Goal: Task Accomplishment & Management: Manage account settings

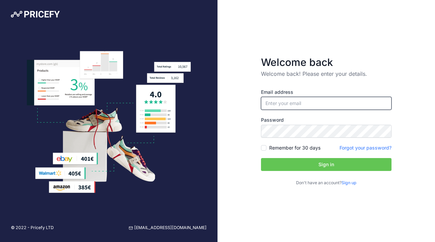
click at [303, 101] on input "email" at bounding box center [326, 103] width 131 height 13
paste input "fran@ozbackcountry.com.au"
type input "fran@ozbackcountry.com.au"
click at [293, 162] on button "Sign in" at bounding box center [326, 164] width 131 height 13
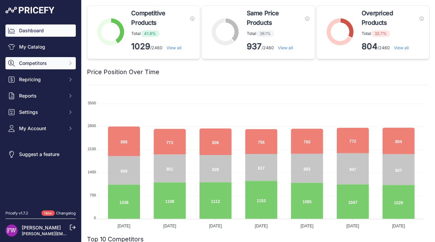
click at [62, 59] on button "Competitors" at bounding box center [40, 63] width 70 height 12
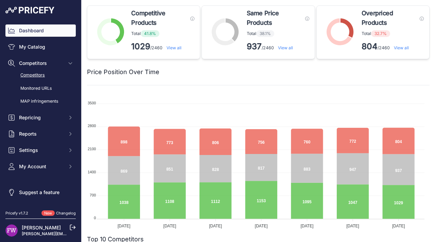
click at [48, 75] on link "Competitors" at bounding box center [40, 75] width 70 height 12
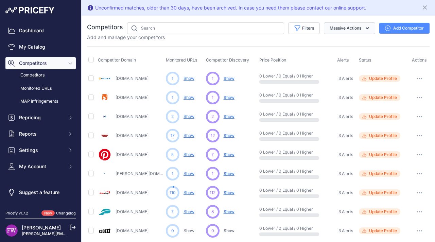
click at [336, 27] on button "Massive Actions" at bounding box center [349, 28] width 51 height 12
click at [336, 30] on button "Massive Actions" at bounding box center [349, 28] width 51 height 12
click at [305, 32] on button "Filters" at bounding box center [304, 28] width 32 height 12
click at [287, 55] on select "Select an option Active Disabled Update Profile Pending Approval Hidden Archived" at bounding box center [281, 55] width 65 height 12
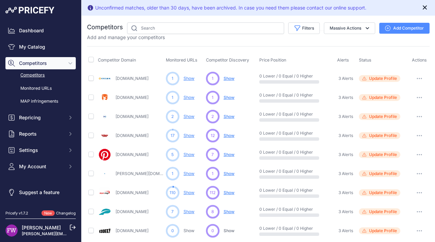
click at [421, 5] on icon "Close" at bounding box center [424, 7] width 7 height 7
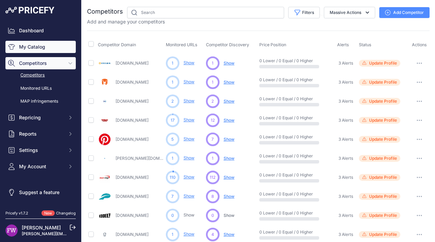
click at [33, 48] on link "My Catalog" at bounding box center [40, 47] width 70 height 12
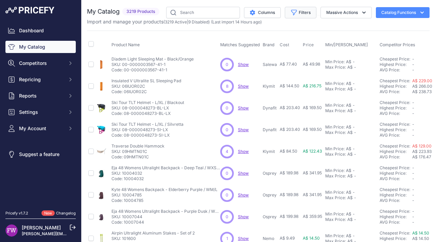
click at [305, 14] on button "Filters" at bounding box center [301, 13] width 32 height 12
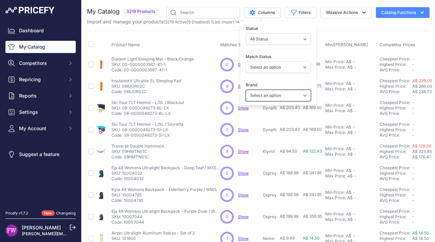
click at [288, 96] on select "Select an option 100% 226ERS Abus Albek Arva Basil BBB Cycling Biolite Black Di…" at bounding box center [278, 96] width 65 height 12
click at [284, 92] on select "Select an option 100% 226ERS Abus Albek [PERSON_NAME] BBB Cycling Biolite Black…" at bounding box center [278, 96] width 65 height 12
select select "Offgrid"
click at [246, 90] on select "Select an option 100% 226ERS Abus Albek [PERSON_NAME] BBB Cycling Biolite Black…" at bounding box center [278, 96] width 65 height 12
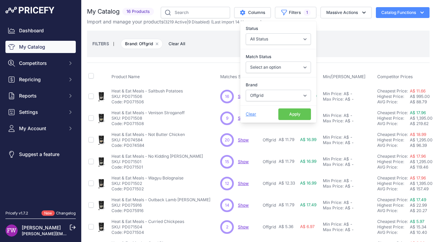
click at [285, 115] on button "Apply" at bounding box center [294, 114] width 33 height 12
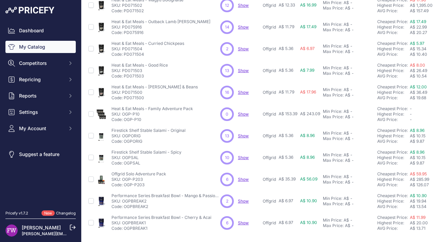
scroll to position [203, 0]
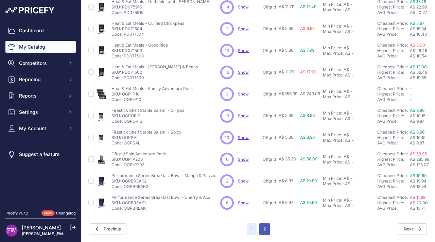
click at [260, 223] on button "2" at bounding box center [264, 229] width 11 height 12
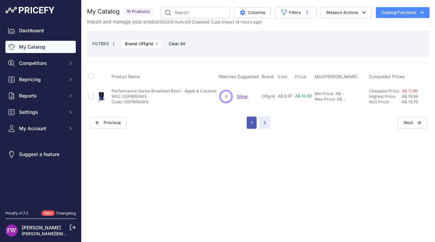
click at [251, 122] on button "1" at bounding box center [252, 123] width 10 height 12
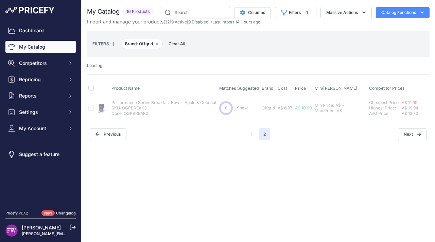
click at [291, 15] on button "Filters 1" at bounding box center [295, 13] width 41 height 12
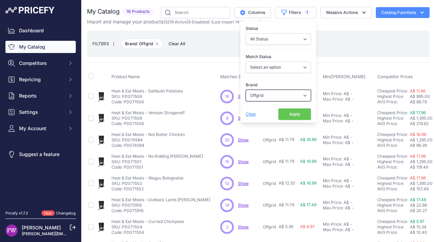
click at [280, 96] on select "Select an option 100% 226ERS Abus Albek Arva Basil BBB Cycling Biolite Black Di…" at bounding box center [278, 96] width 65 height 12
click at [263, 93] on select "Select an option 100% 226ERS Abus Albek Arva Basil BBB Cycling Biolite Black Di…" at bounding box center [278, 96] width 65 height 12
select select "The Outdoor Gourmet Company"
click at [246, 90] on select "Select an option 100% 226ERS Abus Albek Arva Basil BBB Cycling Biolite Black Di…" at bounding box center [278, 96] width 65 height 12
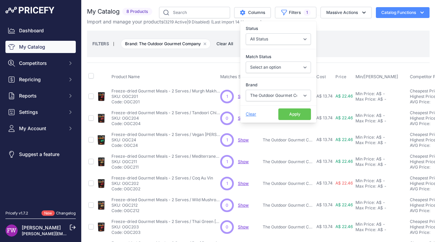
click at [294, 112] on button "Apply" at bounding box center [294, 114] width 33 height 12
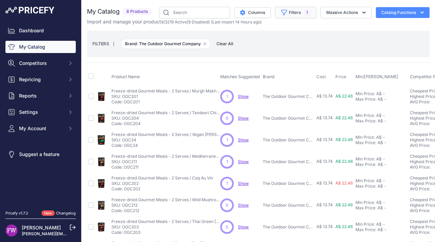
click at [281, 15] on icon "button" at bounding box center [284, 12] width 7 height 7
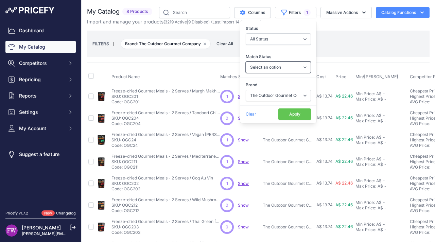
click at [285, 69] on select "Select an option Matched Unmatched" at bounding box center [278, 68] width 65 height 12
select select "0"
click at [246, 62] on select "Select an option Matched Unmatched" at bounding box center [278, 68] width 65 height 12
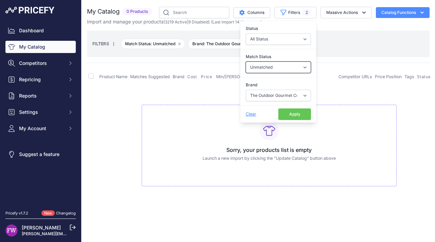
click at [286, 68] on select "Select an option Matched Unmatched" at bounding box center [278, 68] width 65 height 12
select select "1"
click at [246, 62] on select "Select an option Matched Unmatched" at bounding box center [278, 68] width 65 height 12
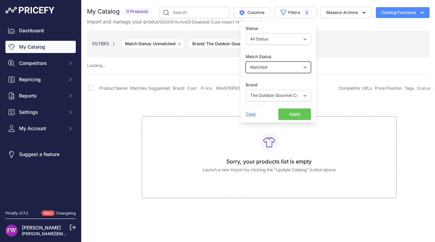
click at [278, 69] on select "Select an option Matched Unmatched" at bounding box center [278, 68] width 65 height 12
select select
click at [246, 62] on select "Select an option Matched Unmatched" at bounding box center [278, 68] width 65 height 12
select select "1"
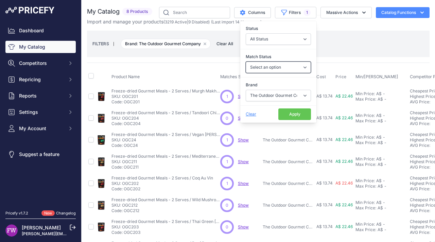
click at [262, 69] on select "Select an option Matched Unmatched" at bounding box center [278, 68] width 65 height 12
select select "0"
click at [246, 62] on select "Select an option Matched Unmatched" at bounding box center [278, 68] width 65 height 12
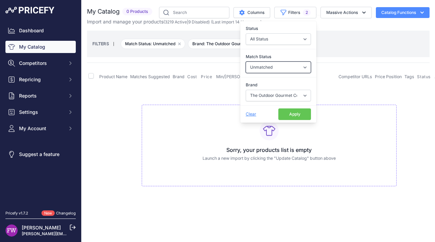
click at [265, 68] on select "Select an option Matched Unmatched" at bounding box center [278, 68] width 65 height 12
select select "1"
click at [246, 62] on select "Select an option Matched Unmatched" at bounding box center [278, 68] width 65 height 12
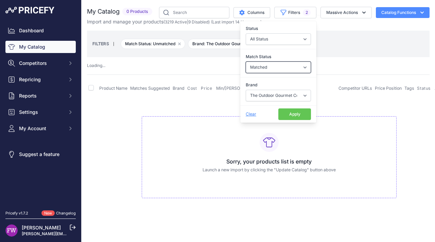
click at [291, 71] on select "Select an option Matched Unmatched" at bounding box center [278, 68] width 65 height 12
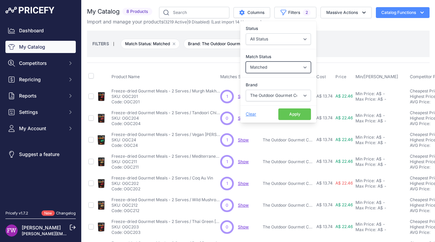
select select
click at [246, 62] on select "Select an option Matched Unmatched" at bounding box center [278, 68] width 65 height 12
click at [272, 68] on select "Select an option Matched Unmatched" at bounding box center [278, 68] width 65 height 12
select select "0"
click at [246, 62] on select "Select an option Matched Unmatched" at bounding box center [278, 68] width 65 height 12
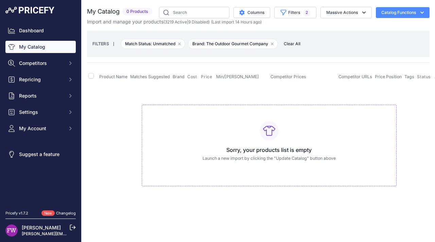
click at [348, 45] on div "FILTERS | Match Status: Unmatched Remove filter option Brand: The Outdoor Gourm…" at bounding box center [258, 44] width 332 height 18
click at [277, 16] on button "Filters 2" at bounding box center [295, 13] width 42 height 12
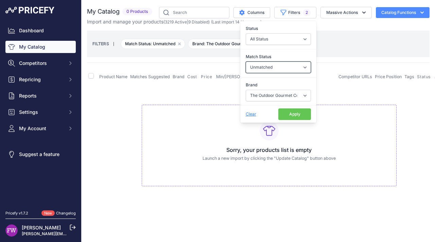
click at [306, 65] on select "Select an option Matched Unmatched" at bounding box center [278, 68] width 65 height 12
select select "1"
click at [246, 62] on select "Select an option Matched Unmatched" at bounding box center [278, 68] width 65 height 12
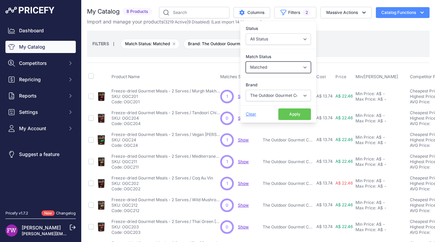
click at [298, 70] on select "Select an option Matched Unmatched" at bounding box center [278, 68] width 65 height 12
select select
click at [246, 62] on select "Select an option Matched Unmatched" at bounding box center [278, 68] width 65 height 12
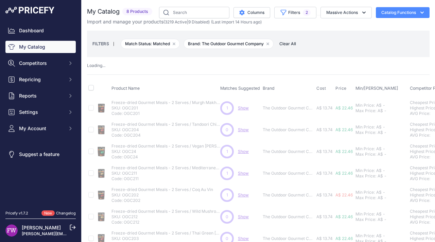
drag, startPoint x: 340, startPoint y: 50, endPoint x: 339, endPoint y: 57, distance: 6.5
click at [339, 53] on div "FILTERS | Match Status: Matched Remove filter option Brand: The Outdoor Gourmet…" at bounding box center [258, 44] width 343 height 27
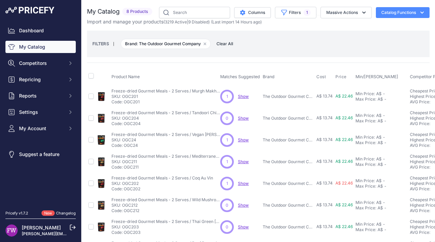
click at [226, 94] on span "1" at bounding box center [227, 96] width 2 height 6
click at [242, 96] on span "Show" at bounding box center [243, 96] width 11 height 5
click at [89, 95] on input "checkbox" at bounding box center [90, 95] width 5 height 5
checkbox input "true"
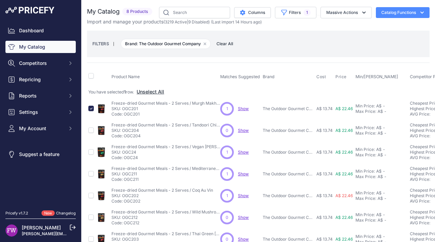
click at [145, 90] on button "Unselect All" at bounding box center [151, 91] width 28 height 7
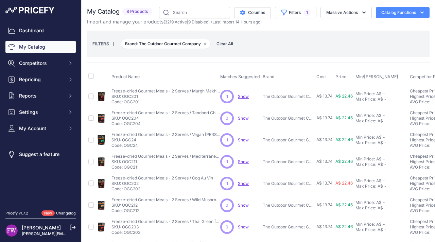
click at [281, 38] on div "FILTERS | Brand: The Outdoor Gourmet Company Remove filter option Clear All" at bounding box center [258, 44] width 332 height 18
click at [289, 7] on button "Filters 1" at bounding box center [295, 13] width 41 height 12
click at [340, 33] on div "FILTERS | Brand: The Outdoor Gourmet Company Remove filter option Clear All" at bounding box center [258, 44] width 343 height 27
click at [242, 97] on span "Show" at bounding box center [243, 96] width 11 height 5
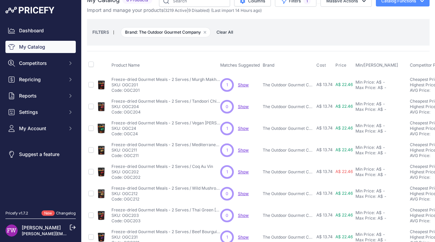
scroll to position [22, 0]
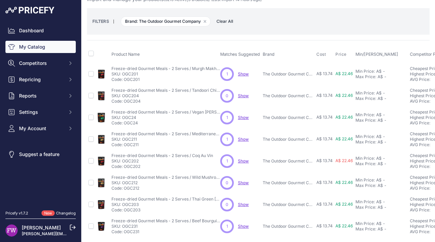
click at [241, 113] on div "1 1 Show Discovering..." at bounding box center [240, 118] width 40 height 14
click at [243, 118] on span "Show" at bounding box center [243, 117] width 11 height 5
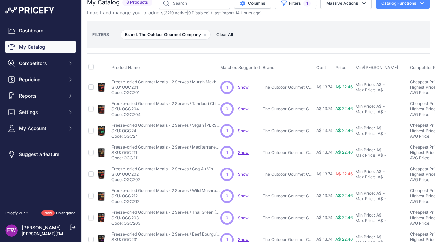
scroll to position [0, 0]
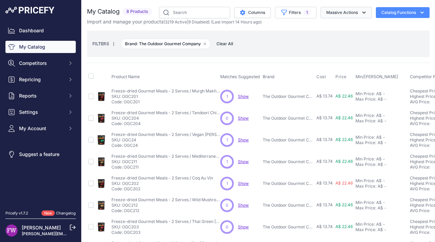
click at [352, 16] on button "Massive Actions" at bounding box center [346, 13] width 51 height 12
click at [268, 42] on div "FILTERS | Brand: The Outdoor Gourmet Company Remove filter option Clear All" at bounding box center [258, 44] width 332 height 18
click at [245, 95] on span "Show" at bounding box center [243, 96] width 11 height 5
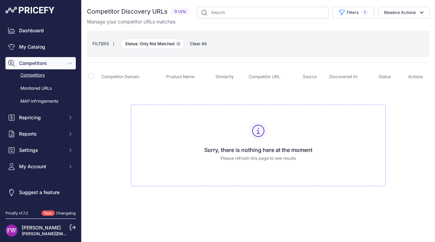
click at [179, 45] on icon "button" at bounding box center [178, 43] width 3 height 3
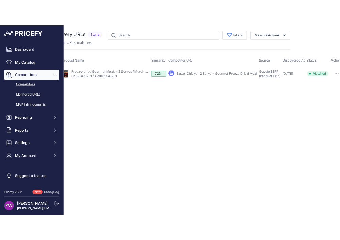
scroll to position [0, 69]
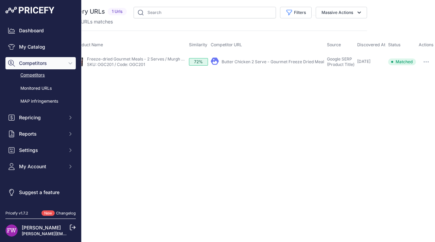
click at [269, 63] on link "Butter Chicken 2 Serve - Gourmet Freeze Dried Meal" at bounding box center [273, 61] width 103 height 5
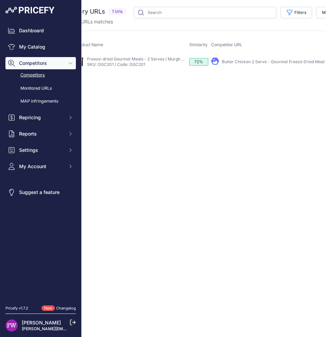
click at [176, 160] on div "Close You are not connected to the internet." at bounding box center [195, 168] width 353 height 337
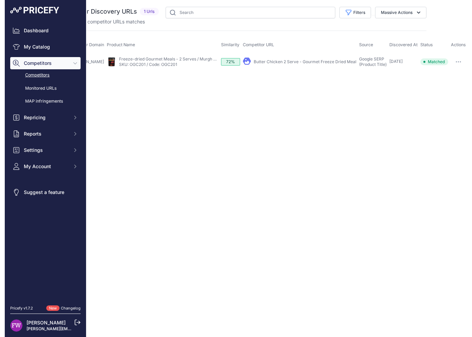
scroll to position [0, 32]
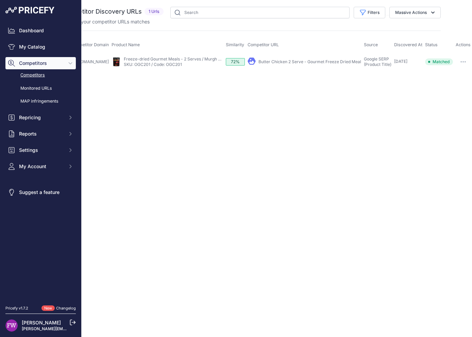
click at [137, 242] on div "Close You are not connected to the internet." at bounding box center [251, 168] width 390 height 337
click at [134, 242] on div "Close You are not connected to the internet." at bounding box center [251, 168] width 390 height 337
click at [70, 9] on div at bounding box center [40, 10] width 70 height 7
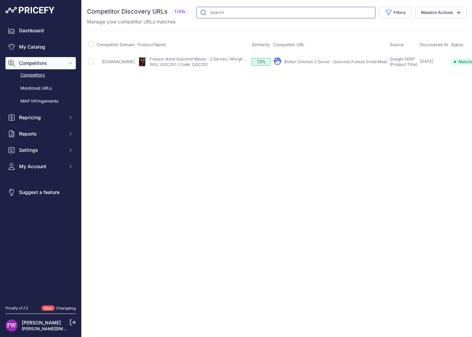
click at [231, 10] on input "text" at bounding box center [285, 13] width 179 height 12
drag, startPoint x: 156, startPoint y: 56, endPoint x: 254, endPoint y: 60, distance: 97.3
click at [249, 60] on div "My Product Competitor's Product" at bounding box center [192, 61] width 111 height 11
copy link "Freeze-dried Gourmet Meals - 2 Serves / Murgh M"
click at [325, 62] on link "Butter Chicken 2 Serve - Gourmet Freeze Dried Meal" at bounding box center [335, 61] width 103 height 5
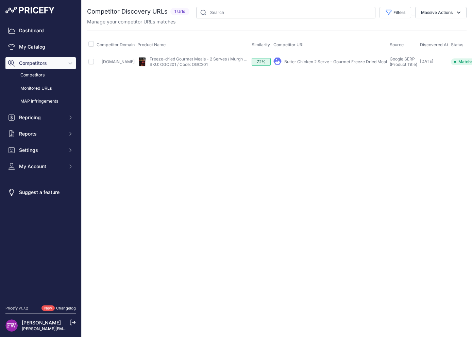
click at [215, 122] on div "Close You are not connected to the internet." at bounding box center [277, 168] width 390 height 337
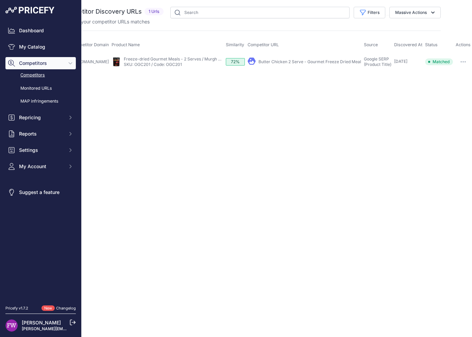
click at [435, 61] on icon "button" at bounding box center [462, 61] width 5 height 1
click at [430, 132] on div "Close You are not connected to the internet." at bounding box center [251, 168] width 390 height 337
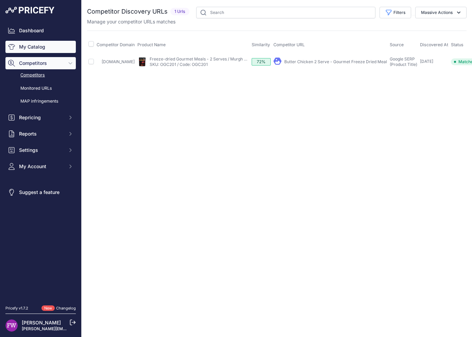
click at [32, 47] on link "My Catalog" at bounding box center [40, 47] width 70 height 12
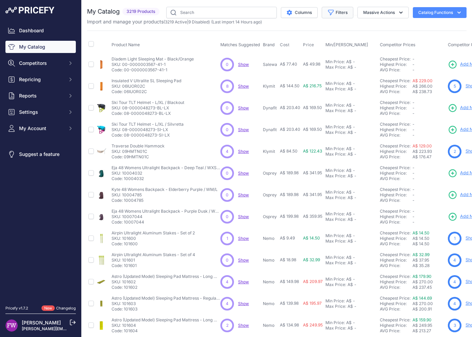
click at [339, 13] on button "Filters" at bounding box center [338, 13] width 32 height 12
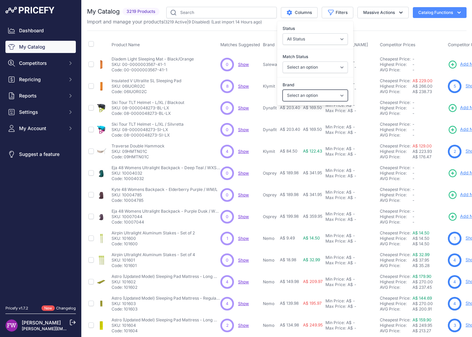
click at [323, 94] on select "Select an option 100% 226ERS Abus Albek [PERSON_NAME] BBB Cycling Biolite Black…" at bounding box center [314, 96] width 65 height 12
click at [315, 94] on select "Select an option 100% 226ERS Abus Albek [PERSON_NAME] BBB Cycling Biolite Black…" at bounding box center [314, 96] width 65 height 12
select select "The Outdoor Gourmet Company"
click at [282, 90] on select "Select an option 100% 226ERS Abus Albek [PERSON_NAME] BBB Cycling Biolite Black…" at bounding box center [314, 96] width 65 height 12
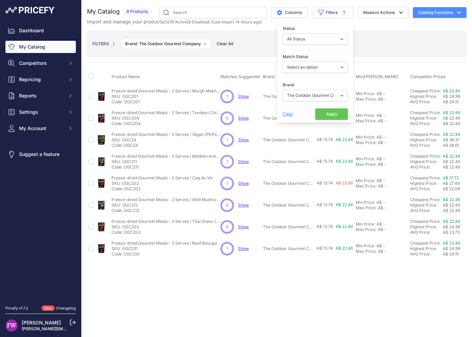
click at [244, 97] on span "Show" at bounding box center [243, 96] width 11 height 5
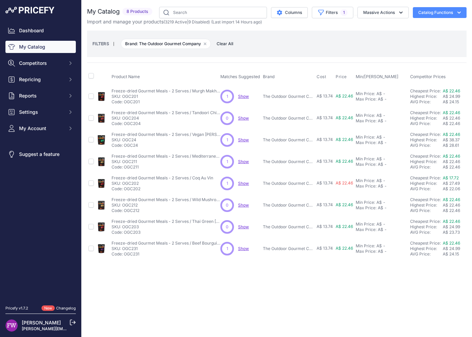
click at [247, 119] on span "Show" at bounding box center [243, 118] width 11 height 5
click at [243, 140] on span "Show" at bounding box center [243, 139] width 11 height 5
click at [244, 160] on span "Show" at bounding box center [243, 161] width 11 height 5
click at [242, 182] on span "Show" at bounding box center [243, 183] width 11 height 5
click at [243, 248] on span "Show" at bounding box center [243, 248] width 11 height 5
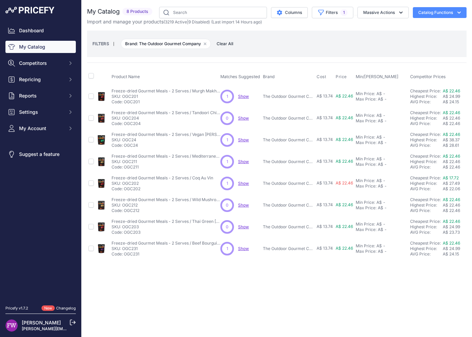
click at [245, 225] on span "Show" at bounding box center [243, 226] width 11 height 5
click at [191, 44] on span "Brand: The Outdoor Gourmet Company Remove filter option" at bounding box center [166, 44] width 90 height 10
click at [204, 45] on button "Remove filter option" at bounding box center [204, 43] width 5 height 5
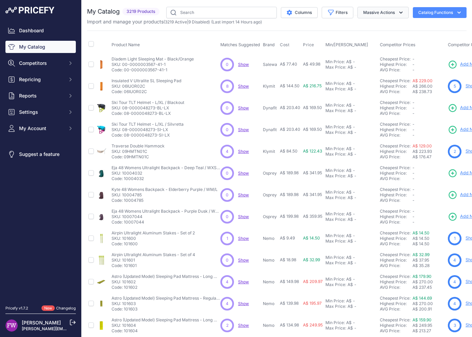
click at [381, 15] on button "Massive Actions" at bounding box center [382, 13] width 51 height 12
click at [329, 11] on button "Filters" at bounding box center [338, 13] width 32 height 12
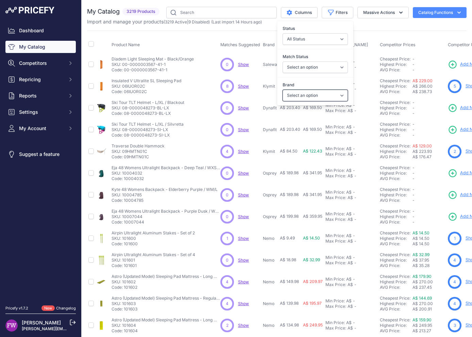
click at [325, 91] on select "Select an option 100% 226ERS Abus Albek Arva Basil BBB Cycling Biolite Black Di…" at bounding box center [314, 96] width 65 height 12
select select "Primus"
click at [282, 90] on select "Select an option 100% 226ERS Abus Albek Arva Basil BBB Cycling Biolite Black Di…" at bounding box center [314, 96] width 65 height 12
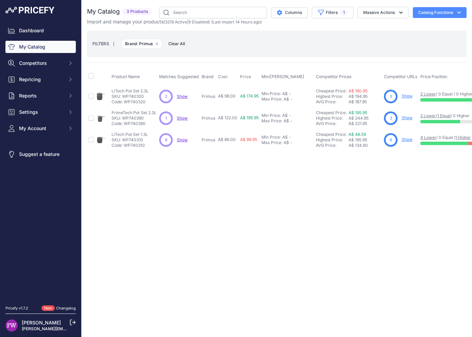
click at [202, 190] on div "Close You are not connected to the internet." at bounding box center [277, 168] width 390 height 337
click at [182, 139] on span "Show" at bounding box center [182, 139] width 11 height 5
click at [185, 117] on span "Show" at bounding box center [182, 118] width 11 height 5
click at [179, 97] on span "Show" at bounding box center [182, 96] width 11 height 5
click at [329, 12] on button "Filters 1" at bounding box center [332, 13] width 41 height 12
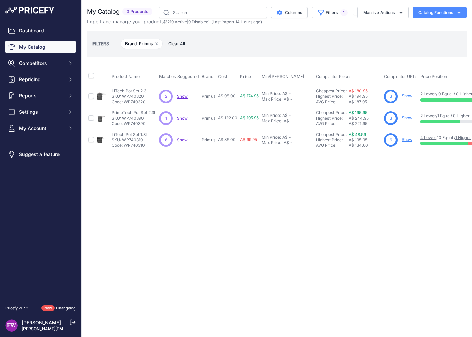
click at [185, 96] on span "Show" at bounding box center [182, 96] width 11 height 5
click at [183, 119] on span "Show" at bounding box center [182, 118] width 11 height 5
click at [182, 140] on span "Show" at bounding box center [182, 139] width 11 height 5
click at [333, 13] on button "Filters 1" at bounding box center [332, 13] width 41 height 12
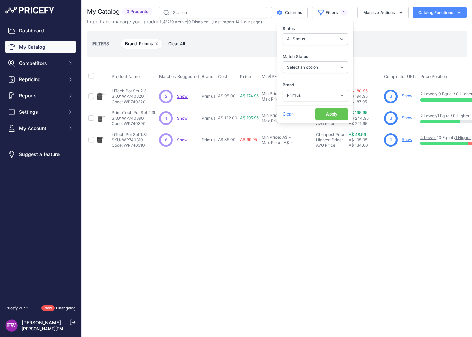
click at [311, 102] on div "Brand Select an option 100% 226ERS Abus Albek Arva Basil BBB Cycling Biolite Bl…" at bounding box center [315, 91] width 76 height 25
click at [313, 96] on select "Select an option 100% 226ERS Abus Albek Arva Basil BBB Cycling Biolite Black Di…" at bounding box center [314, 96] width 65 height 12
click at [315, 99] on select "Select an option 100% 226ERS Abus Albek Arva Basil BBB Cycling Biolite Black Di…" at bounding box center [314, 96] width 65 height 12
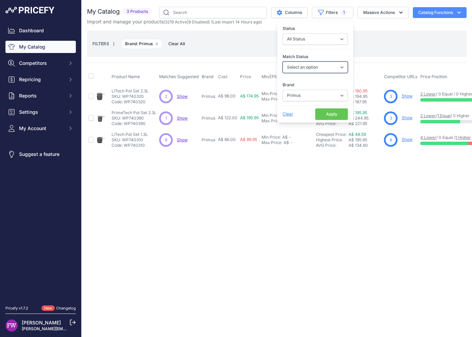
click at [330, 72] on select "Select an option Matched Unmatched" at bounding box center [314, 68] width 65 height 12
click at [282, 62] on select "Select an option Matched Unmatched" at bounding box center [314, 68] width 65 height 12
click at [316, 93] on select "Select an option 100% 226ERS Abus Albek Arva Basil BBB Cycling Biolite Black Di…" at bounding box center [314, 96] width 65 height 12
select select "Offgrid"
click at [282, 90] on select "Select an option 100% 226ERS Abus Albek Arva Basil BBB Cycling Biolite Black Di…" at bounding box center [314, 96] width 65 height 12
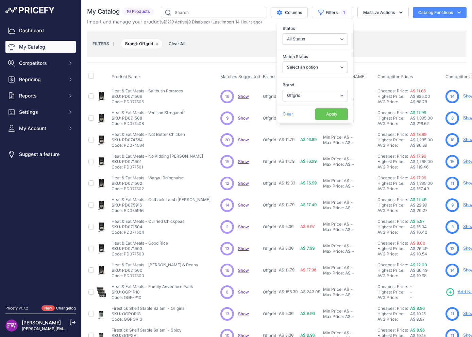
click at [318, 115] on button "Apply" at bounding box center [331, 114] width 33 height 12
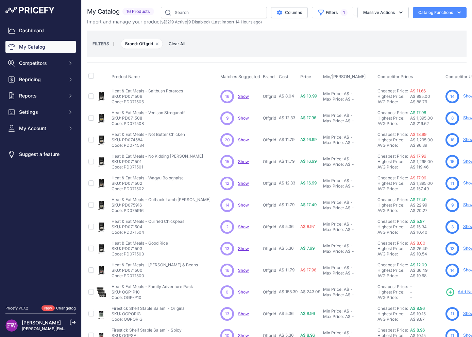
click at [241, 97] on span "Show" at bounding box center [243, 96] width 11 height 5
click at [239, 117] on span "Show" at bounding box center [243, 118] width 11 height 5
click at [243, 140] on span "Show" at bounding box center [243, 139] width 11 height 5
click at [244, 160] on span "Show" at bounding box center [243, 161] width 11 height 5
click at [244, 183] on span "Show" at bounding box center [243, 183] width 11 height 5
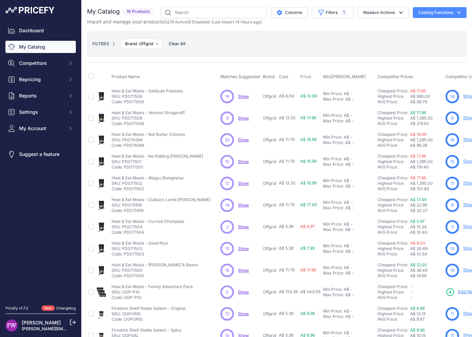
click at [240, 206] on span "Show" at bounding box center [243, 205] width 11 height 5
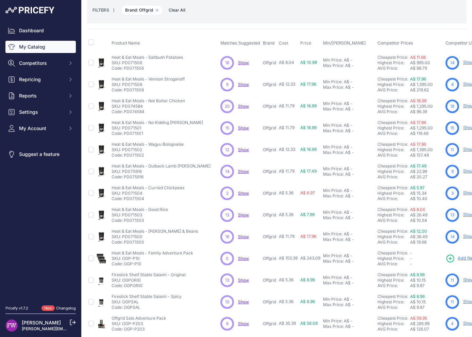
scroll to position [45, 0]
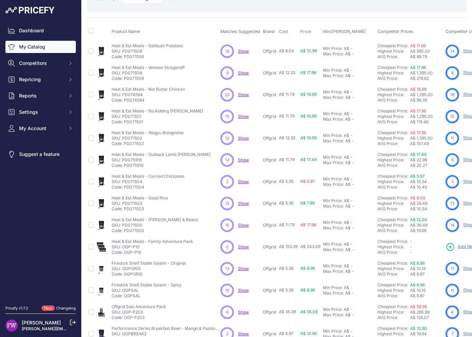
click at [242, 182] on span "Show" at bounding box center [243, 181] width 11 height 5
click at [243, 202] on span "Show" at bounding box center [243, 203] width 11 height 5
click at [245, 224] on span "Show" at bounding box center [243, 225] width 11 height 5
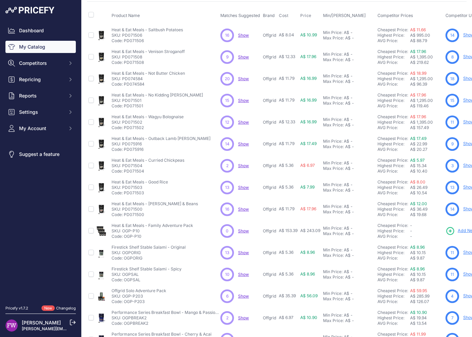
scroll to position [68, 0]
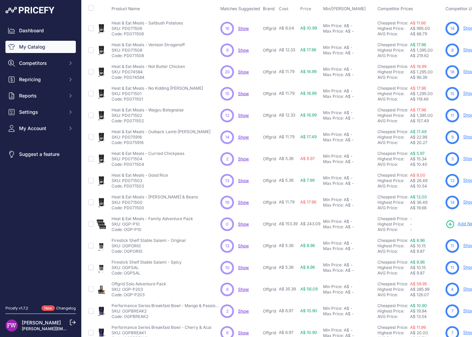
click at [245, 244] on span "Show" at bounding box center [243, 245] width 11 height 5
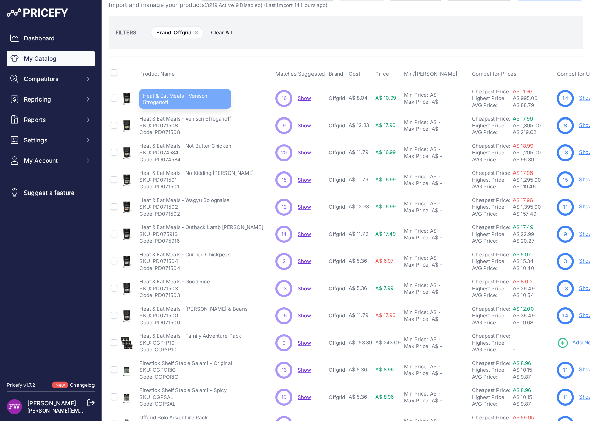
scroll to position [17, 0]
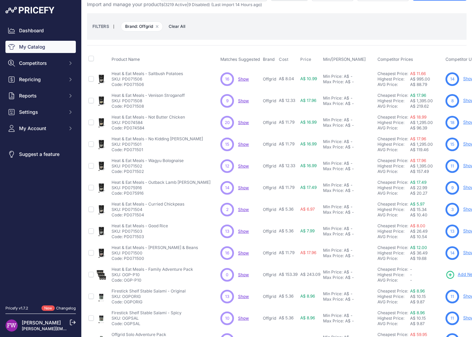
click at [242, 79] on span "Show" at bounding box center [243, 78] width 11 height 5
click at [239, 78] on span "Show" at bounding box center [243, 78] width 11 height 5
click at [245, 100] on span "Show" at bounding box center [243, 100] width 11 height 5
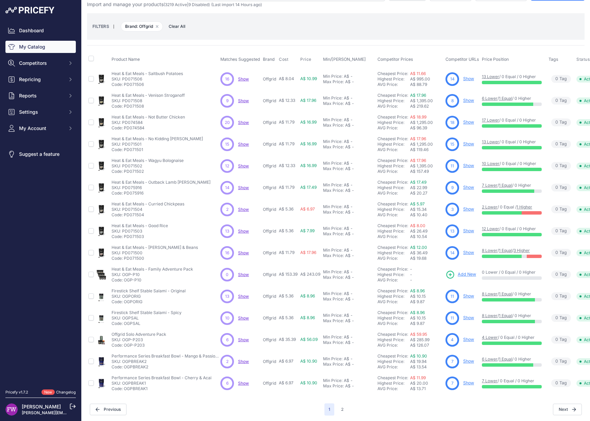
click at [241, 123] on span "Show" at bounding box center [243, 122] width 11 height 5
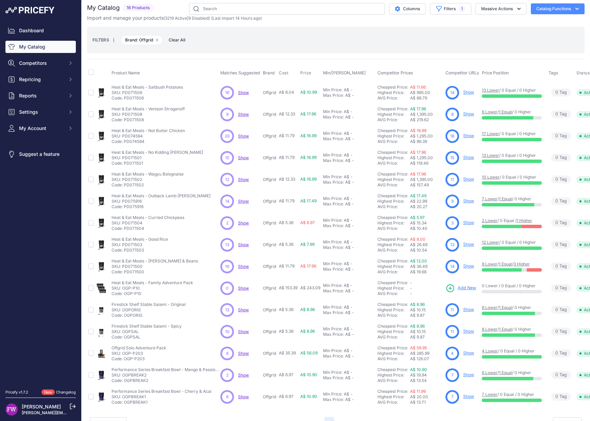
scroll to position [0, 0]
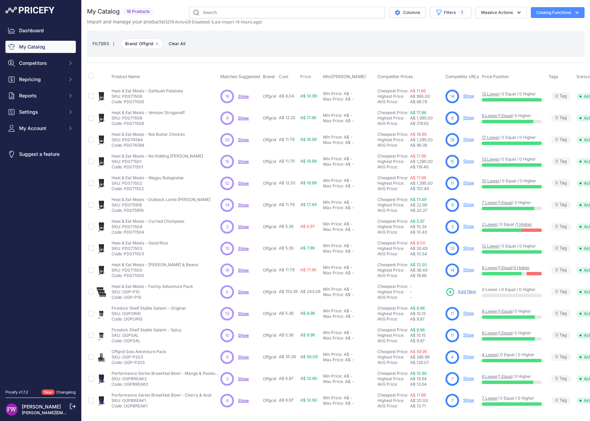
click at [242, 118] on span "Show" at bounding box center [243, 118] width 11 height 5
click at [246, 94] on span "Show" at bounding box center [243, 96] width 11 height 5
click at [240, 141] on span "Show" at bounding box center [243, 139] width 11 height 5
click at [241, 161] on span "Show" at bounding box center [243, 161] width 11 height 5
click at [243, 159] on span "Show" at bounding box center [243, 161] width 11 height 5
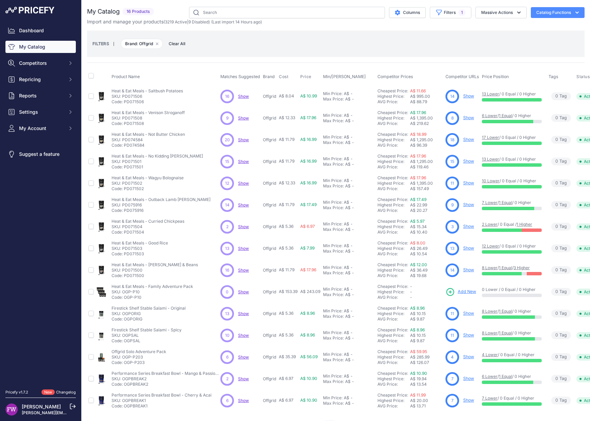
click at [243, 182] on span "Show" at bounding box center [243, 183] width 11 height 5
click at [241, 207] on span "Show" at bounding box center [243, 205] width 11 height 5
click at [245, 228] on span "Show" at bounding box center [243, 226] width 11 height 5
click at [245, 248] on span "Show" at bounding box center [243, 248] width 11 height 5
click at [244, 184] on span "Show" at bounding box center [243, 183] width 11 height 5
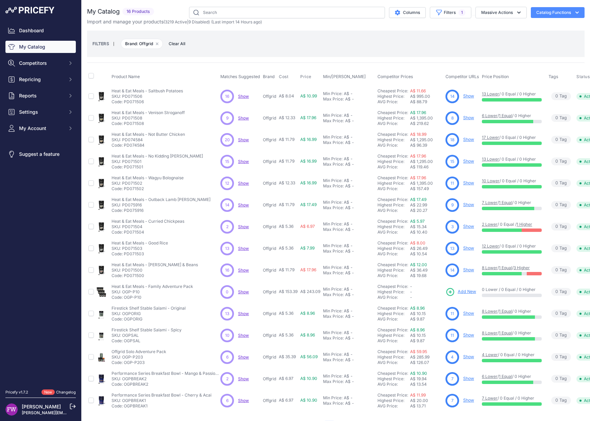
click at [245, 208] on p "Show Discovering..." at bounding box center [243, 205] width 11 height 5
click at [248, 206] on span "Show" at bounding box center [243, 205] width 11 height 5
click at [247, 228] on span "Show" at bounding box center [243, 226] width 11 height 5
click at [243, 250] on span "Show" at bounding box center [243, 248] width 11 height 5
click at [239, 269] on span "Show" at bounding box center [243, 270] width 11 height 5
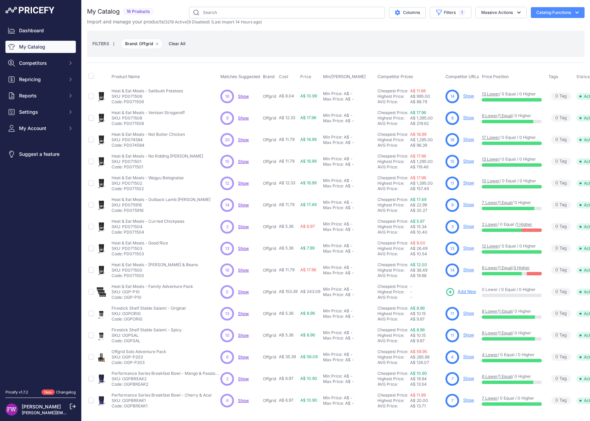
click at [244, 291] on span "Show" at bounding box center [243, 292] width 11 height 5
click at [243, 315] on span "Show" at bounding box center [243, 313] width 11 height 5
click at [244, 335] on span "Show" at bounding box center [243, 335] width 11 height 5
click at [244, 337] on span "Show" at bounding box center [243, 357] width 11 height 5
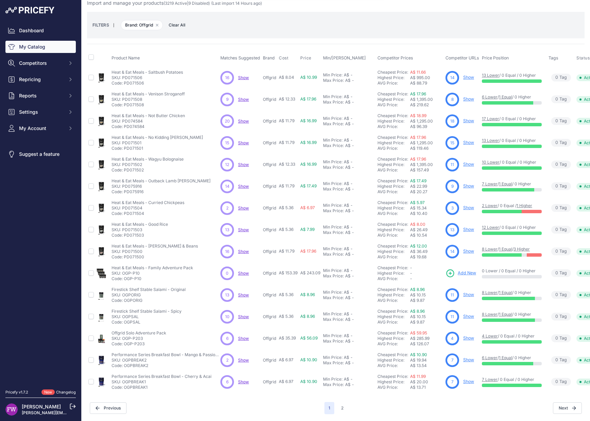
scroll to position [25, 0]
click at [245, 337] on span "Show" at bounding box center [243, 360] width 11 height 5
click at [239, 337] on span "Show" at bounding box center [243, 382] width 11 height 5
click at [242, 337] on span "Show" at bounding box center [243, 360] width 11 height 5
click at [242, 337] on span "Show" at bounding box center [243, 382] width 11 height 5
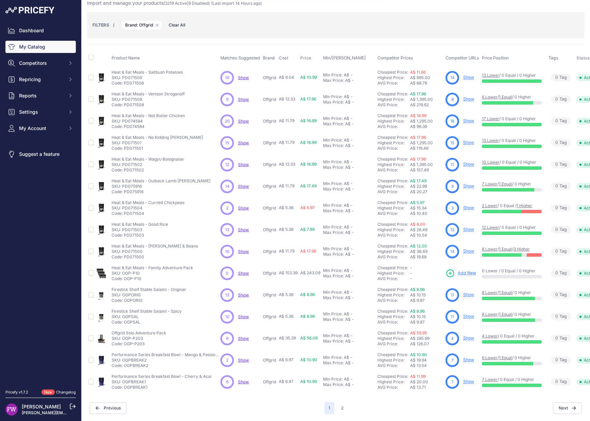
click at [339, 337] on button "2" at bounding box center [342, 408] width 11 height 12
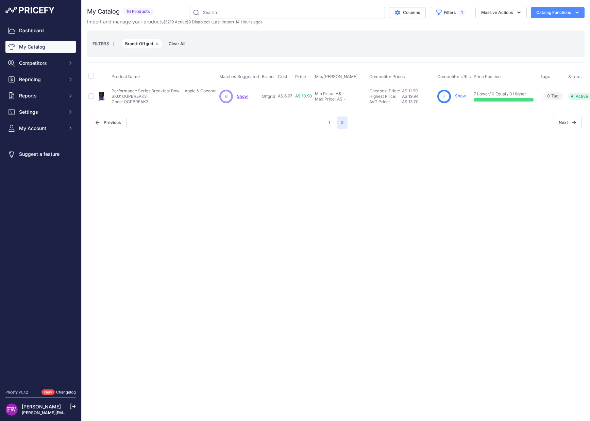
click at [237, 94] on span "Show" at bounding box center [242, 96] width 11 height 5
click at [471, 18] on button "Massive Actions" at bounding box center [500, 13] width 51 height 12
click at [173, 7] on div "Columns Filters 1 Status All Status Only Enabled Only Disabled" at bounding box center [371, 13] width 428 height 12
click at [60, 43] on link "My Catalog" at bounding box center [40, 47] width 70 height 12
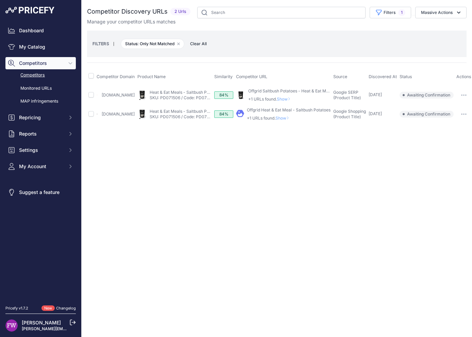
click at [113, 94] on link "[DOMAIN_NAME]" at bounding box center [118, 94] width 33 height 5
click at [123, 115] on link "[DOMAIN_NAME]" at bounding box center [118, 113] width 33 height 5
click at [276, 88] on link "Offgrid Saltbush Potatoes - Heat & Eat Meal" at bounding box center [290, 90] width 84 height 5
click at [281, 109] on link "Offgrid Heat & Eat Meal - Saltbush Potatoes" at bounding box center [289, 109] width 84 height 5
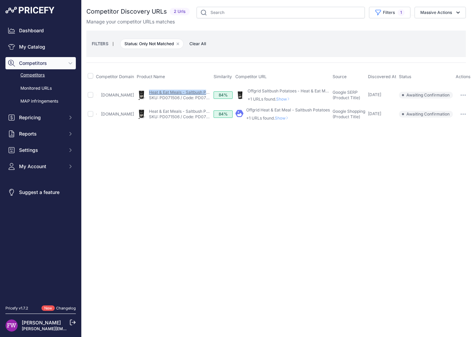
drag, startPoint x: 146, startPoint y: 90, endPoint x: 207, endPoint y: 93, distance: 60.6
click at [207, 93] on div "My Product Competitor's Product" at bounding box center [174, 95] width 74 height 11
copy link "Heat & Eat Meals - Saltbush Po"
click at [456, 93] on button "button" at bounding box center [463, 95] width 14 height 10
click at [444, 108] on button "Confirm match" at bounding box center [443, 109] width 56 height 11
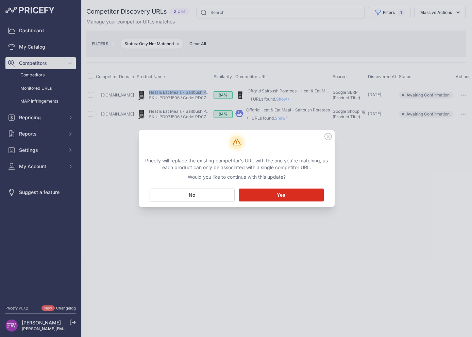
click at [297, 194] on button "Matching... Yes" at bounding box center [281, 195] width 85 height 13
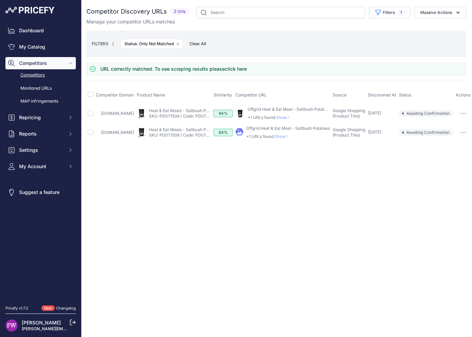
scroll to position [0, 0]
click at [466, 133] on button "button" at bounding box center [464, 133] width 14 height 10
click at [445, 150] on button "Confirm match" at bounding box center [443, 146] width 56 height 11
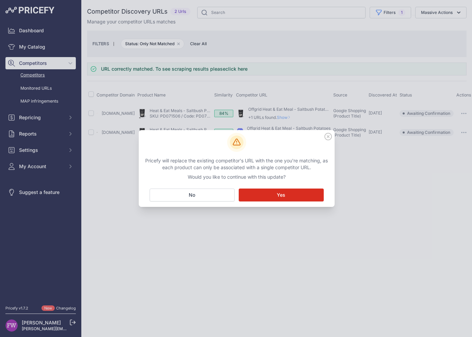
click at [284, 192] on span "Yes" at bounding box center [281, 195] width 8 height 7
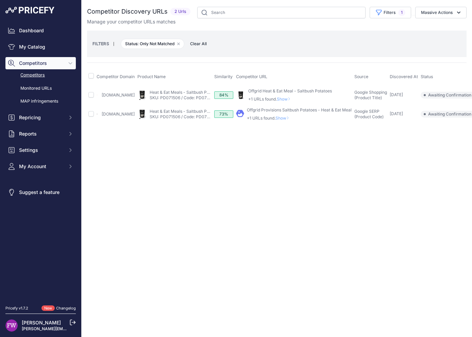
click at [439, 97] on span "Awaiting Confirmation" at bounding box center [447, 95] width 54 height 7
click at [289, 99] on span "Show" at bounding box center [285, 99] width 16 height 5
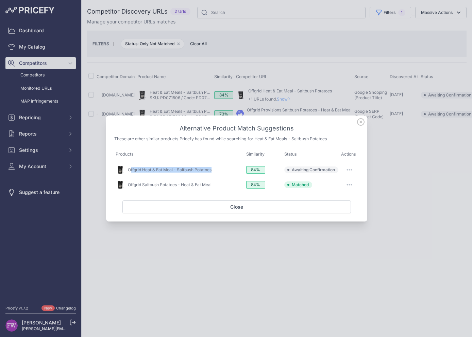
drag, startPoint x: 223, startPoint y: 171, endPoint x: 130, endPoint y: 166, distance: 94.0
click at [130, 166] on div "Offgrid Heat & Eat Meal - Saltbush Potatoes" at bounding box center [180, 170] width 128 height 10
click at [130, 169] on link "Offgrid Heat & Eat Meal - Saltbush Potatoes" at bounding box center [170, 169] width 84 height 5
drag, startPoint x: 357, startPoint y: 126, endPoint x: 351, endPoint y: 129, distance: 6.1
click at [356, 127] on h3 "Alternative Product Match Suggestions" at bounding box center [236, 129] width 245 height 10
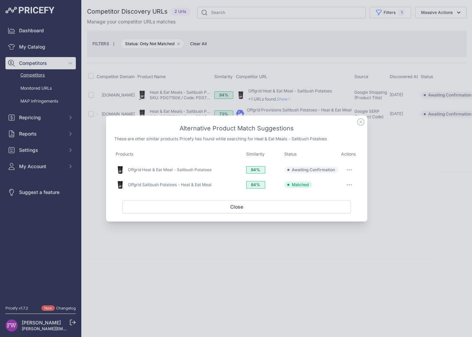
click at [358, 120] on icon at bounding box center [360, 121] width 7 height 7
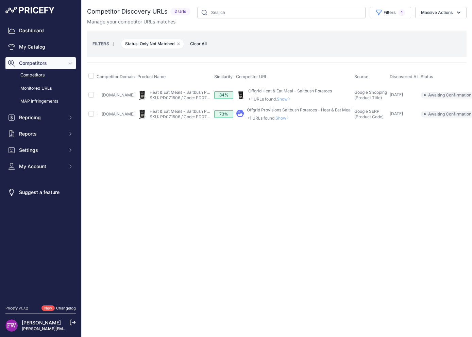
scroll to position [0, 28]
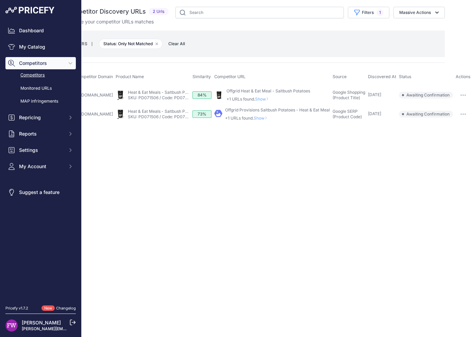
click at [464, 97] on button "button" at bounding box center [463, 95] width 14 height 10
click at [430, 111] on button "Confirm match" at bounding box center [443, 109] width 56 height 11
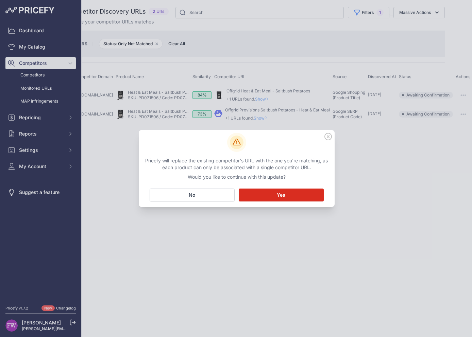
click at [272, 191] on button "Matching... Yes" at bounding box center [281, 195] width 85 height 13
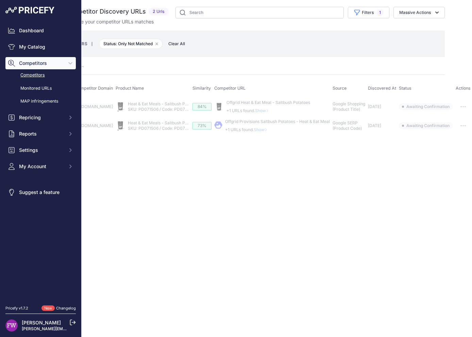
scroll to position [0, 0]
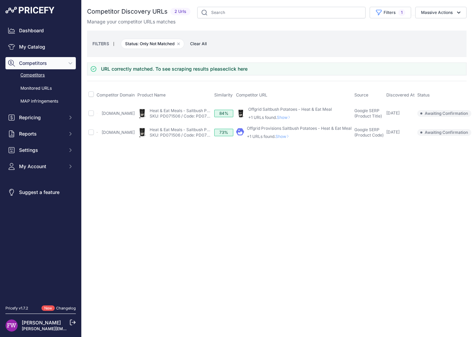
click at [233, 70] on link "click here" at bounding box center [236, 69] width 22 height 6
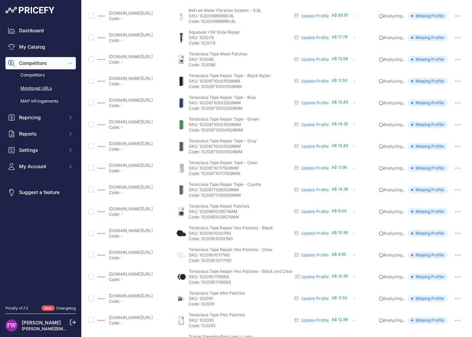
scroll to position [222, 0]
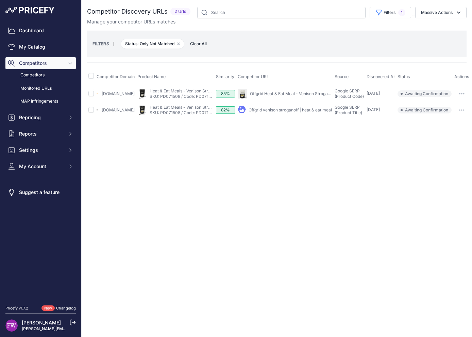
click at [129, 95] on link "[DOMAIN_NAME]" at bounding box center [118, 93] width 33 height 5
click at [135, 111] on link "[DOMAIN_NAME]" at bounding box center [118, 109] width 33 height 5
click at [180, 91] on link "Heat & Eat Meals - Venison Stroganoff" at bounding box center [186, 90] width 73 height 5
click at [286, 96] on link "Offgrid Heat & Eat Meal - Venison Stroganoff" at bounding box center [292, 93] width 85 height 5
click at [274, 113] on link "Offgrid venison stroganoff | heat & eat meal" at bounding box center [289, 109] width 83 height 5
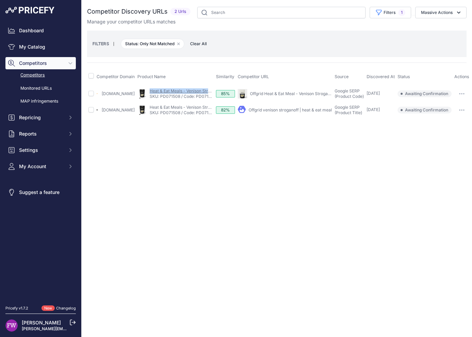
drag, startPoint x: 163, startPoint y: 91, endPoint x: 224, endPoint y: 92, distance: 61.2
click at [213, 92] on div "My Product Competitor's Product" at bounding box center [175, 93] width 76 height 11
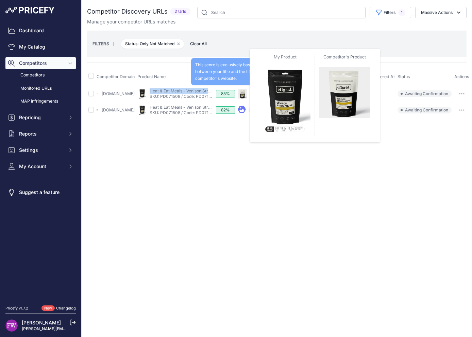
copy link "Heat & Eat Meals - Venison Stro"
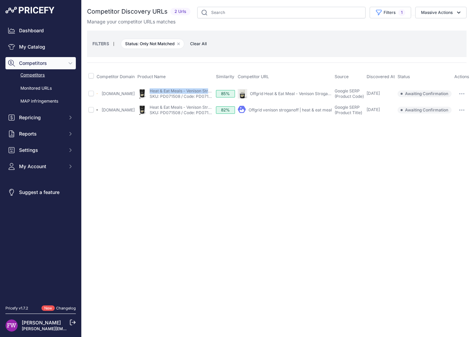
scroll to position [0, 15]
click at [462, 94] on icon "button" at bounding box center [461, 93] width 5 height 1
click at [445, 109] on button "Confirm match" at bounding box center [441, 108] width 56 height 11
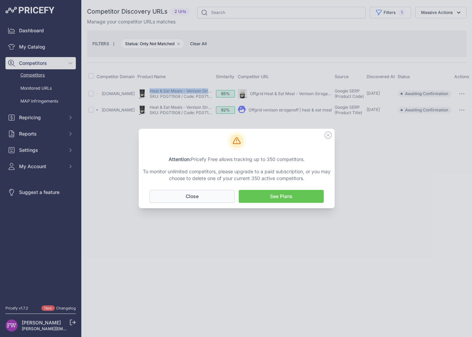
click at [191, 191] on button "No Close" at bounding box center [192, 196] width 85 height 13
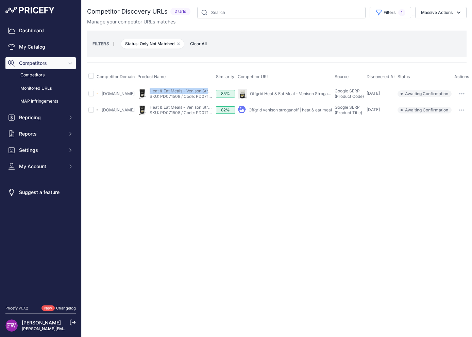
click at [457, 97] on button "button" at bounding box center [462, 94] width 14 height 10
click at [432, 110] on button "Confirm match" at bounding box center [441, 108] width 56 height 11
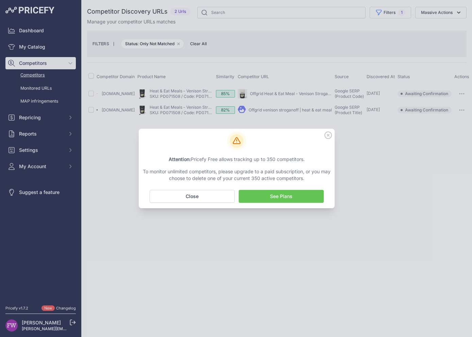
click at [326, 135] on icon at bounding box center [327, 135] width 7 height 7
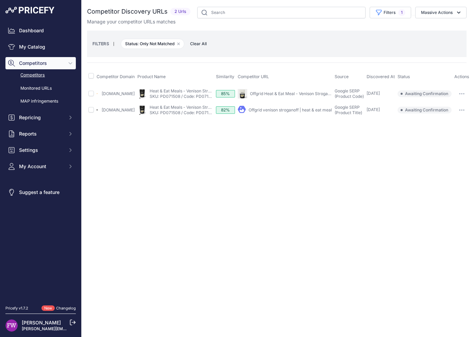
click at [26, 38] on div "Dashboard My Catalog Competitors Competitors Monitored URLs MAP infringements R…" at bounding box center [40, 98] width 70 height 148
click at [27, 42] on link "My Catalog" at bounding box center [40, 47] width 70 height 12
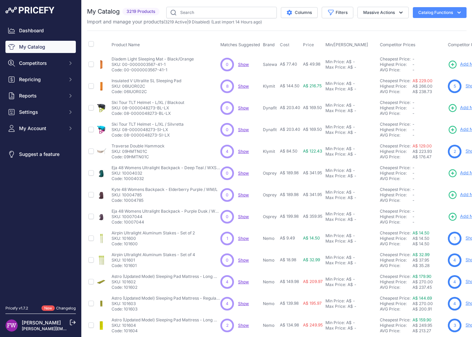
click at [392, 19] on div "Import and manage your products ( 3219 Active | 9 Disabled ) (Last import 14 Ho…" at bounding box center [276, 21] width 379 height 7
click at [380, 13] on button "Massive Actions" at bounding box center [382, 13] width 51 height 12
click at [335, 11] on button "Filters" at bounding box center [338, 13] width 32 height 12
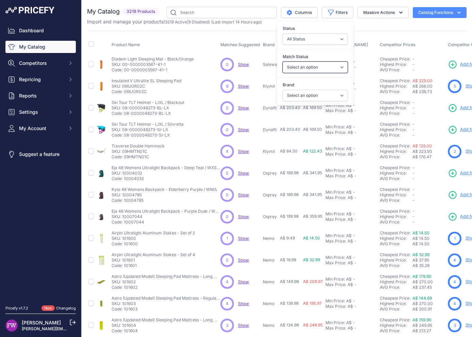
click at [309, 65] on select "Select an option Matched Unmatched" at bounding box center [314, 68] width 65 height 12
click at [320, 56] on label "Match Status" at bounding box center [314, 56] width 65 height 7
click at [320, 62] on select "Select an option Matched Unmatched" at bounding box center [314, 68] width 65 height 12
click at [318, 95] on select "Select an option 100% 226ERS Abus Albek [PERSON_NAME] BBB Cycling Biolite Black…" at bounding box center [314, 96] width 65 height 12
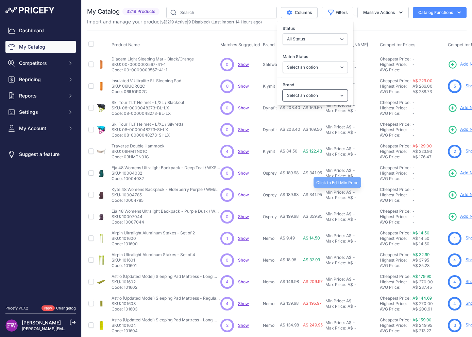
select select "The Outdoor Gourmet Company"
click at [282, 90] on select "Select an option 100% 226ERS Abus Albek [PERSON_NAME] BBB Cycling Biolite Black…" at bounding box center [314, 96] width 65 height 12
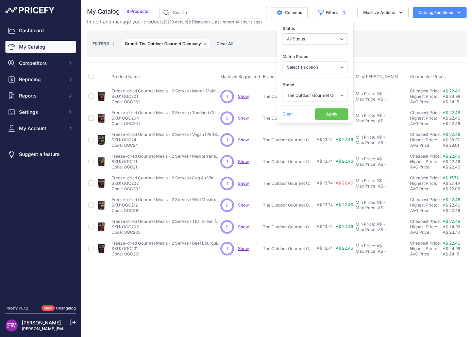
click at [263, 55] on div "FILTERS | Brand: The Outdoor Gourmet Company Remove filter option Clear All" at bounding box center [276, 44] width 379 height 27
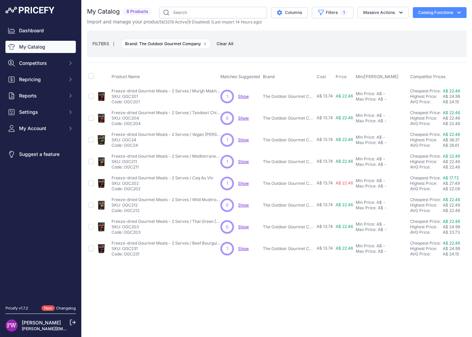
click at [243, 97] on span "Show" at bounding box center [243, 96] width 11 height 5
click at [329, 9] on button "Filters 1" at bounding box center [332, 13] width 41 height 12
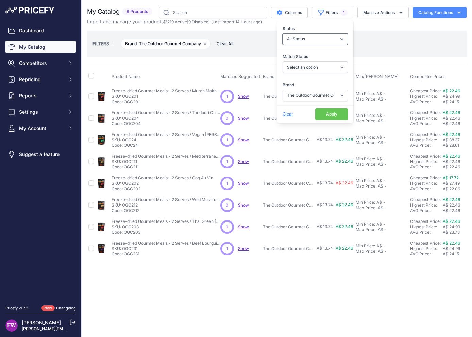
click at [337, 39] on select "All Status Only Enabled Only Disabled" at bounding box center [314, 39] width 65 height 12
click at [367, 31] on div "FILTERS | Brand: The Outdoor Gourmet Company Remove filter option Clear All" at bounding box center [276, 44] width 379 height 27
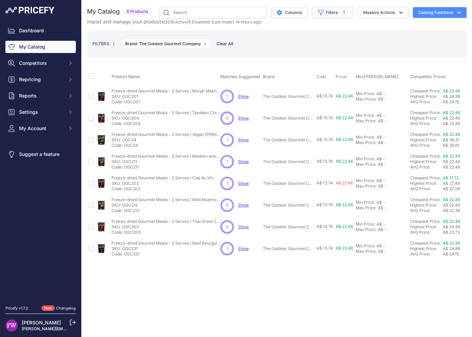
click at [328, 13] on button "Filters 1" at bounding box center [332, 13] width 41 height 12
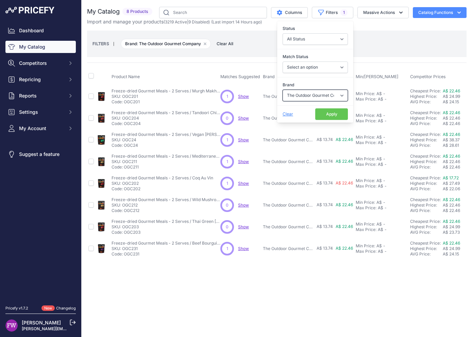
click at [329, 95] on select "Select an option 100% 226ERS Abus Albek Arva Basil BBB Cycling Biolite Black Di…" at bounding box center [314, 96] width 65 height 12
select select "Offgrid"
click at [282, 90] on select "Select an option 100% 226ERS Abus Albek Arva Basil BBB Cycling Biolite Black Di…" at bounding box center [314, 96] width 65 height 12
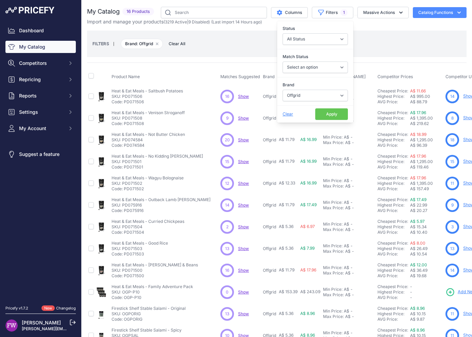
click at [328, 111] on button "Apply" at bounding box center [331, 114] width 33 height 12
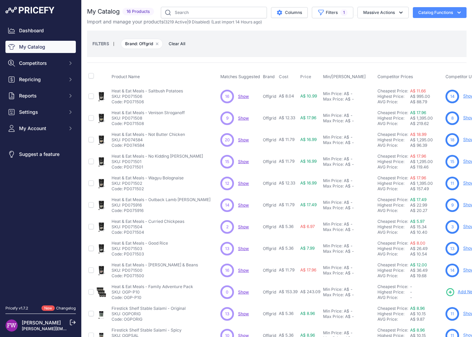
click at [247, 95] on span "Show" at bounding box center [243, 96] width 11 height 5
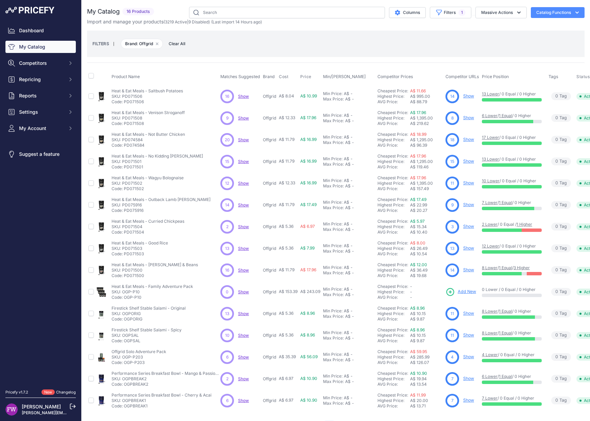
click at [243, 95] on span "Show" at bounding box center [243, 96] width 11 height 5
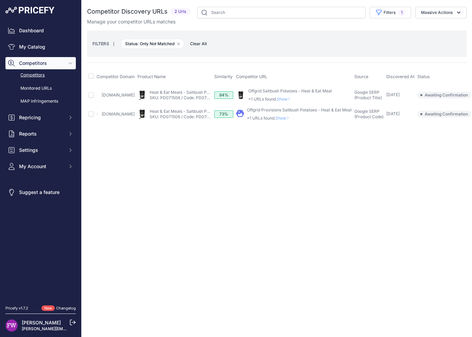
scroll to position [0, 24]
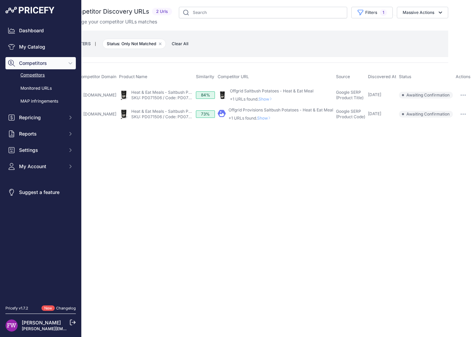
click at [465, 96] on button "button" at bounding box center [463, 95] width 14 height 10
click at [440, 110] on button "Confirm match" at bounding box center [443, 109] width 56 height 11
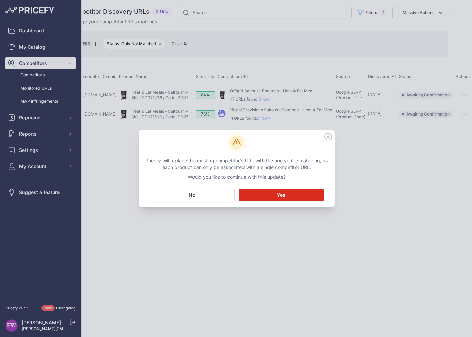
click at [292, 195] on button "Matching... Yes" at bounding box center [281, 195] width 85 height 13
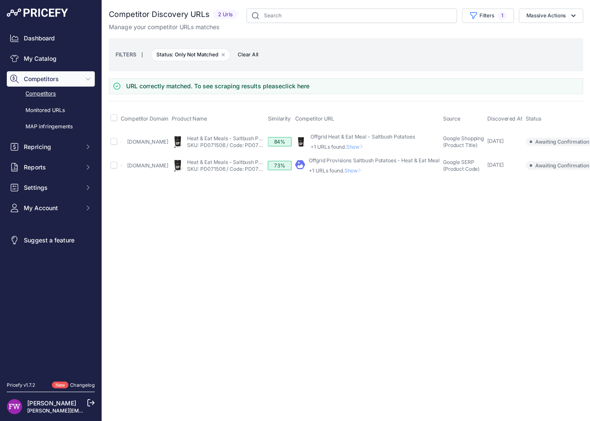
scroll to position [0, 28]
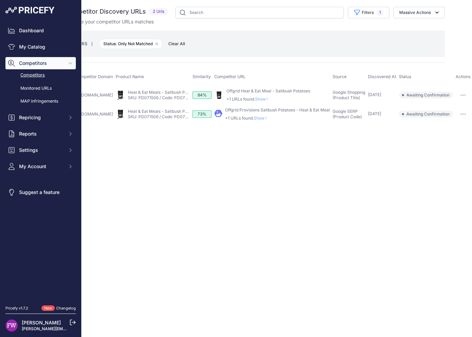
click at [463, 93] on button "button" at bounding box center [463, 95] width 14 height 10
click at [360, 207] on div "Close You are not connected to the internet." at bounding box center [255, 168] width 390 height 337
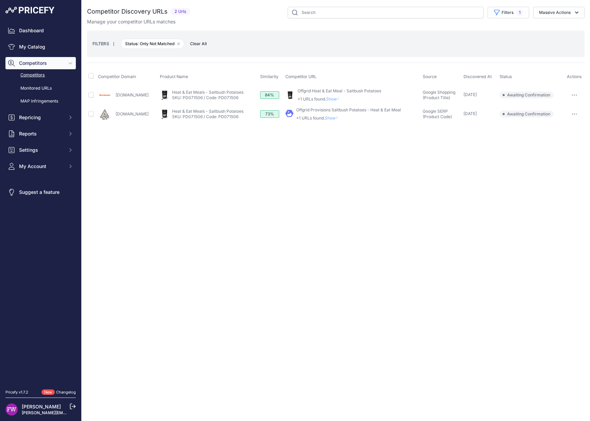
scroll to position [0, 0]
click at [471, 95] on icon "button" at bounding box center [572, 95] width 1 height 1
drag, startPoint x: 561, startPoint y: 113, endPoint x: 556, endPoint y: 114, distance: 4.9
click at [471, 113] on button "Confirm match" at bounding box center [555, 109] width 56 height 11
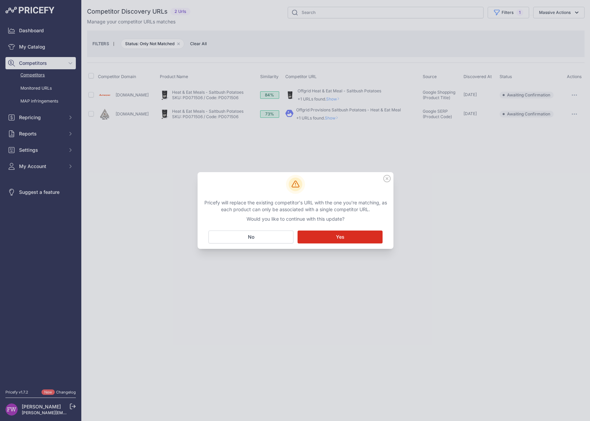
click at [335, 235] on button "Matching... Yes" at bounding box center [339, 237] width 85 height 13
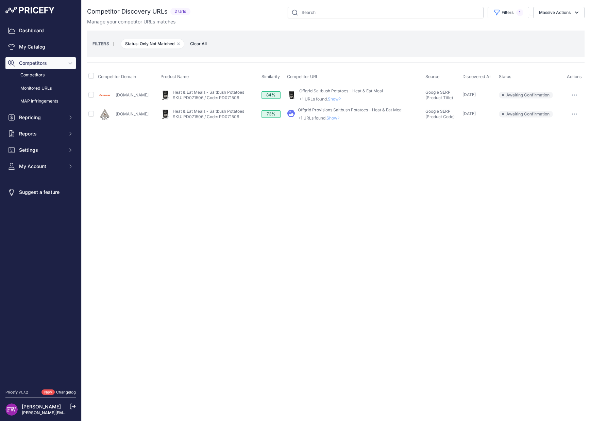
drag, startPoint x: 35, startPoint y: 46, endPoint x: 0, endPoint y: 62, distance: 38.2
click at [35, 46] on link "My Catalog" at bounding box center [40, 47] width 70 height 12
click at [48, 46] on link "My Catalog" at bounding box center [40, 47] width 70 height 12
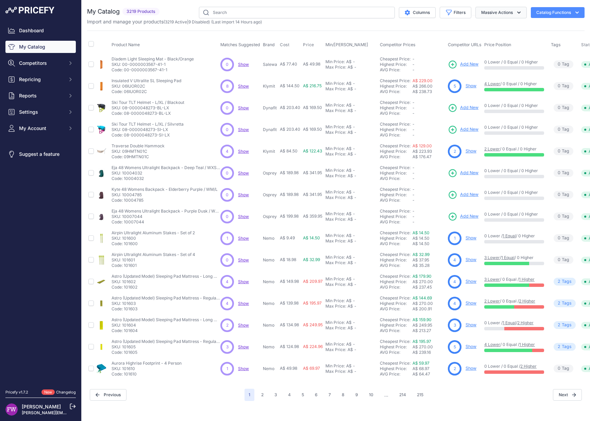
click at [492, 14] on button "Massive Actions" at bounding box center [500, 13] width 51 height 12
click at [451, 14] on button "Filters" at bounding box center [455, 13] width 32 height 12
click at [432, 97] on select "Select an option 100% 226ERS Abus Albek [PERSON_NAME] BBB Cycling Biolite Black…" at bounding box center [432, 96] width 65 height 12
select select "Mammut"
click at [400, 90] on select "Select an option 100% 226ERS Abus Albek [PERSON_NAME] BBB Cycling Biolite Black…" at bounding box center [432, 96] width 65 height 12
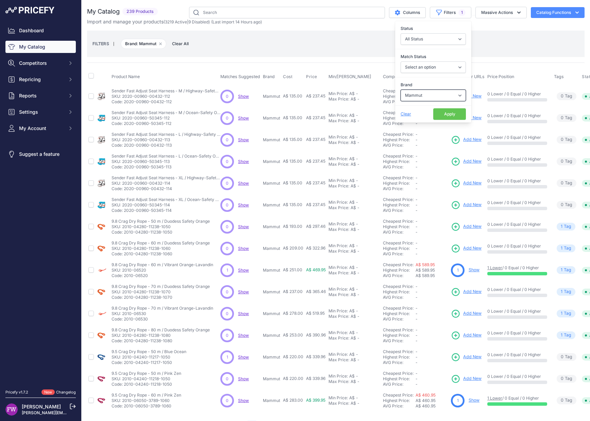
click at [437, 91] on select "Select an option 100% 226ERS Abus Albek Arva Basil BBB Cycling Biolite Black Di…" at bounding box center [432, 96] width 65 height 12
select select "Offgrid"
click at [400, 90] on select "Select an option 100% 226ERS Abus Albek Arva Basil BBB Cycling Biolite Black Di…" at bounding box center [432, 96] width 65 height 12
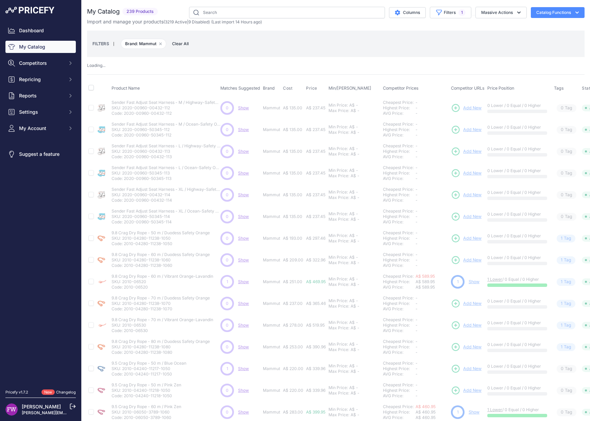
click at [479, 62] on div "My Catalog 239 Products" at bounding box center [335, 226] width 497 height 438
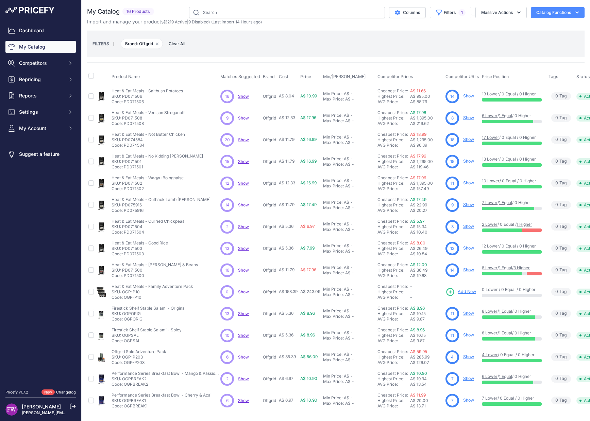
click at [469, 95] on link "Show" at bounding box center [468, 95] width 11 height 5
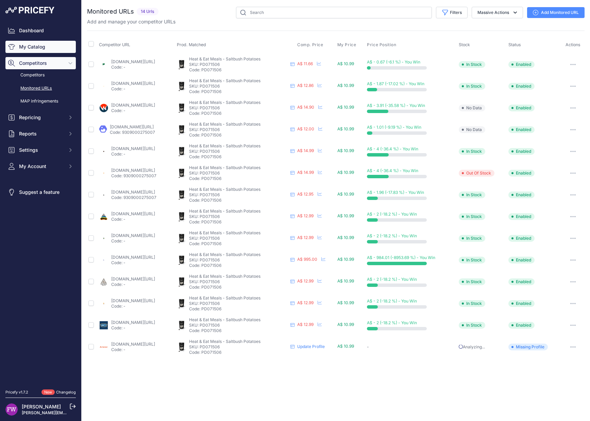
click at [42, 47] on link "My Catalog" at bounding box center [40, 47] width 70 height 12
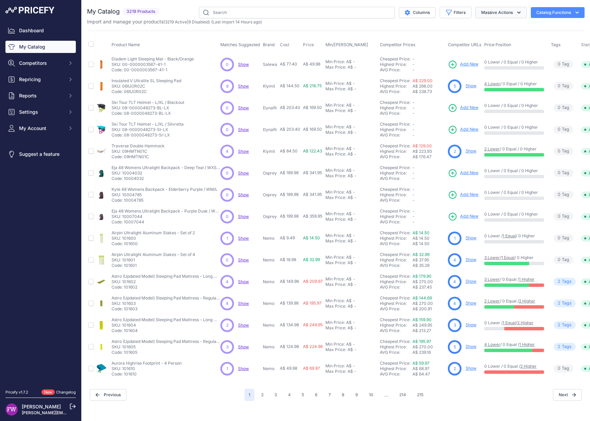
click at [495, 8] on button "Massive Actions" at bounding box center [500, 13] width 51 height 12
click at [458, 16] on button "Filters" at bounding box center [455, 13] width 32 height 12
click at [427, 93] on select "Select an option 100% 226ERS Abus Albek Arva Basil BBB Cycling Biolite Black Di…" at bounding box center [432, 96] width 65 height 12
select select "Offgrid"
click at [400, 90] on select "Select an option 100% 226ERS Abus Albek Arva Basil BBB Cycling Biolite Black Di…" at bounding box center [432, 96] width 65 height 12
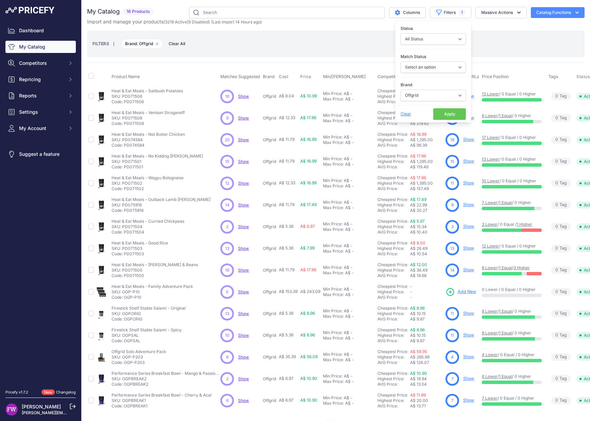
click at [240, 98] on span "Show" at bounding box center [243, 96] width 11 height 5
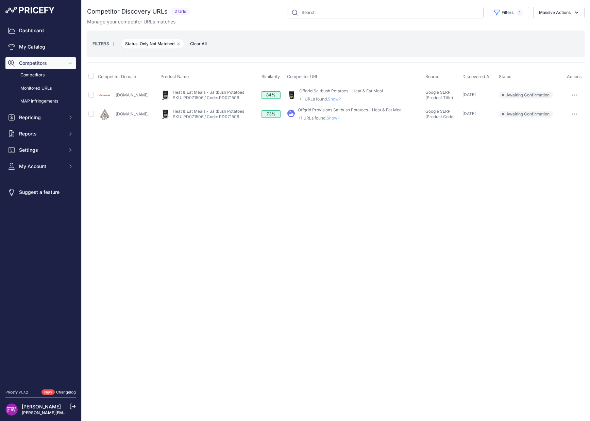
click at [575, 96] on button "button" at bounding box center [574, 95] width 14 height 10
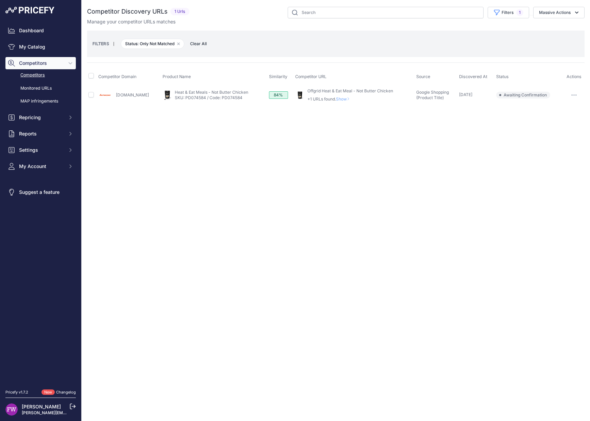
click at [339, 102] on p "+1 URLs found. Show" at bounding box center [350, 99] width 86 height 5
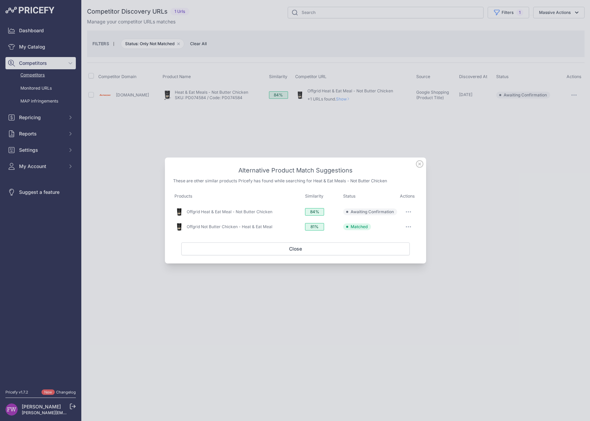
click at [348, 135] on div at bounding box center [295, 210] width 590 height 421
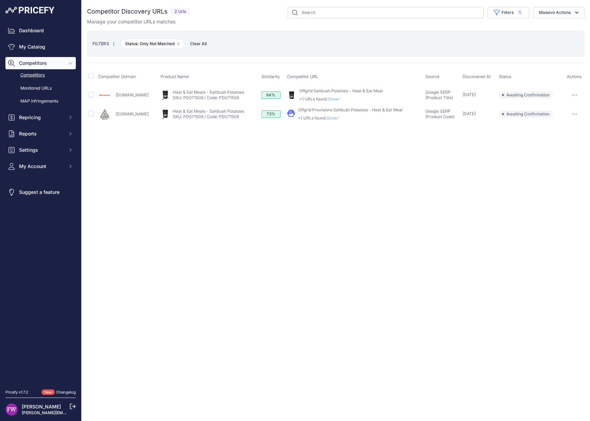
click at [334, 99] on span "Show" at bounding box center [336, 99] width 16 height 5
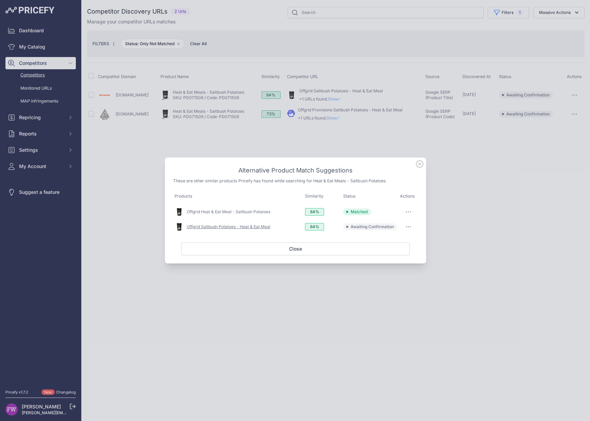
click at [262, 228] on link "Offgrid Saltbush Potatoes - Heat & Eat Meal" at bounding box center [229, 226] width 84 height 5
click at [405, 228] on button "button" at bounding box center [408, 227] width 14 height 10
click at [397, 238] on button "Match This" at bounding box center [395, 241] width 44 height 11
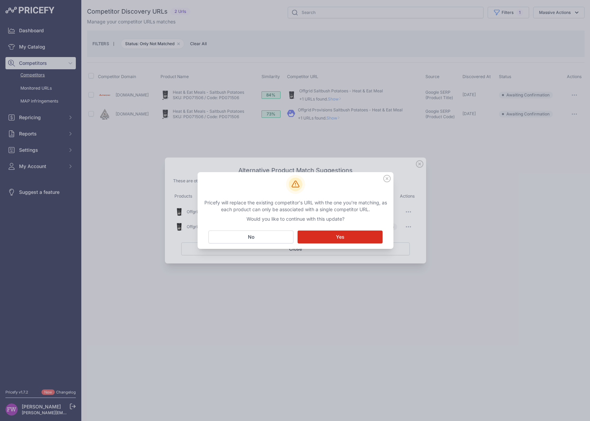
click at [361, 240] on button "Matching... Yes" at bounding box center [339, 237] width 85 height 13
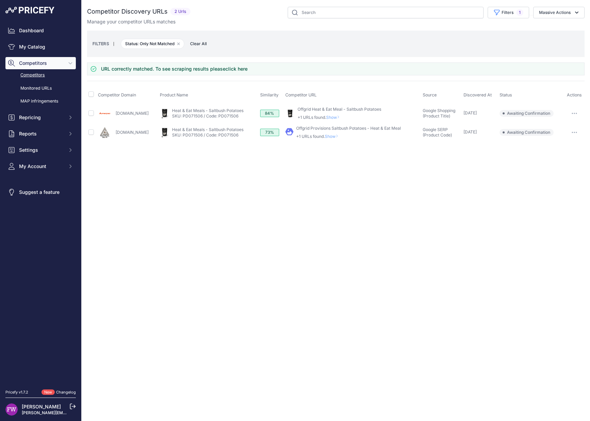
click at [342, 140] on td "​ Pricefy will replace the existing competitor's URL with the one you're matchi…" at bounding box center [352, 132] width 137 height 19
click at [341, 138] on span "Show" at bounding box center [333, 136] width 16 height 5
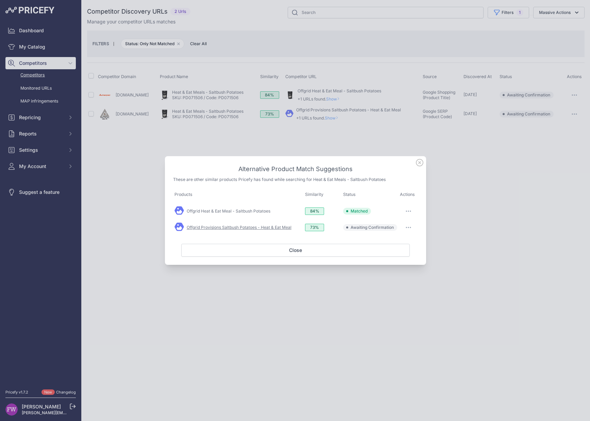
click at [286, 226] on link "Offgrid Provisions Saltbush Potatoes - Heat & Eat Meal" at bounding box center [239, 227] width 105 height 5
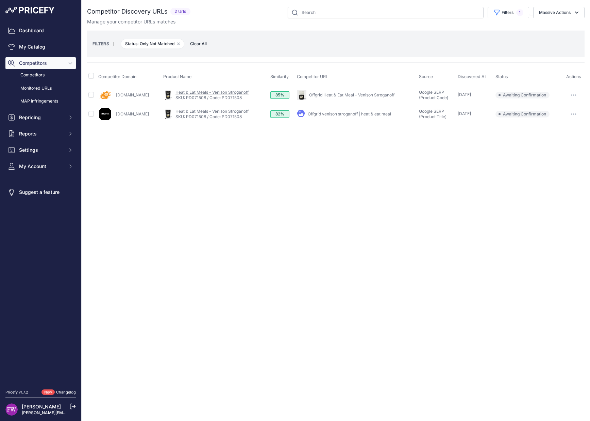
click at [234, 94] on link "Heat & Eat Meals - Venison Stroganoff" at bounding box center [211, 92] width 73 height 5
drag, startPoint x: 416, startPoint y: 92, endPoint x: 318, endPoint y: 91, distance: 98.6
click at [318, 91] on div "My Product" at bounding box center [356, 95] width 119 height 10
copy div "My Product Competitor's Product Offgrid Heat & Eat Meal - Venison Stroganoff"
click at [215, 91] on link "Heat & Eat Meals - Venison Stroganoff" at bounding box center [211, 92] width 73 height 5
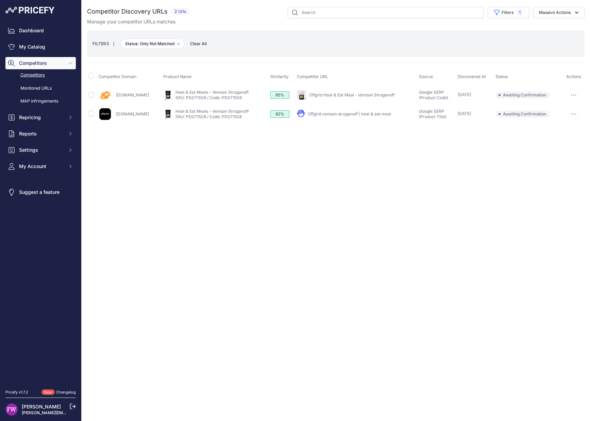
click at [361, 95] on link "Offgrid Heat & Eat Meal - Venison Stroganoff" at bounding box center [351, 94] width 85 height 5
click at [568, 99] on button "button" at bounding box center [574, 95] width 14 height 10
click at [563, 111] on button "Confirm match" at bounding box center [555, 109] width 56 height 11
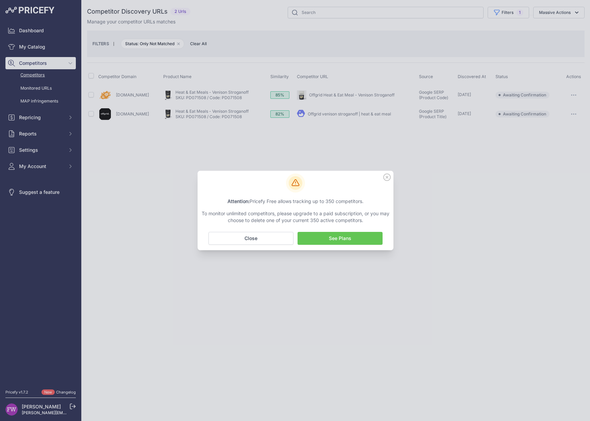
click at [242, 244] on button "No Close" at bounding box center [250, 238] width 85 height 13
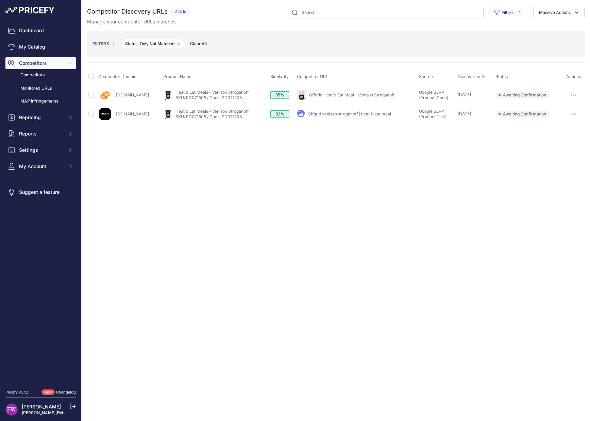
click at [337, 114] on link "Offgrid venison stroganoff | heat & eat meal" at bounding box center [349, 113] width 83 height 5
click at [343, 113] on link "Offgrid venison stroganoff | heat & eat meal" at bounding box center [349, 113] width 83 height 5
click at [570, 110] on button "button" at bounding box center [574, 114] width 14 height 10
click at [368, 113] on link "Offgrid venison stroganoff | heat & eat meal" at bounding box center [349, 113] width 83 height 5
click at [573, 117] on button "button" at bounding box center [574, 114] width 14 height 10
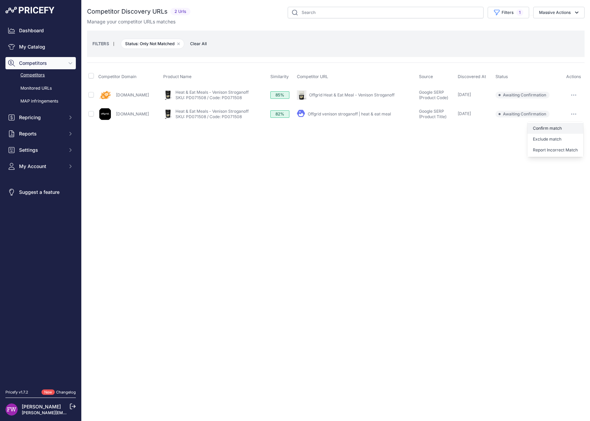
click at [558, 129] on button "Confirm match" at bounding box center [555, 128] width 56 height 11
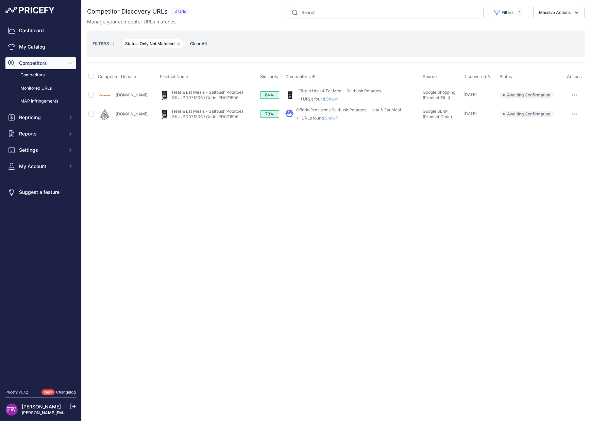
click at [572, 99] on button "button" at bounding box center [574, 95] width 14 height 10
click at [563, 113] on button "Confirm match" at bounding box center [555, 109] width 56 height 11
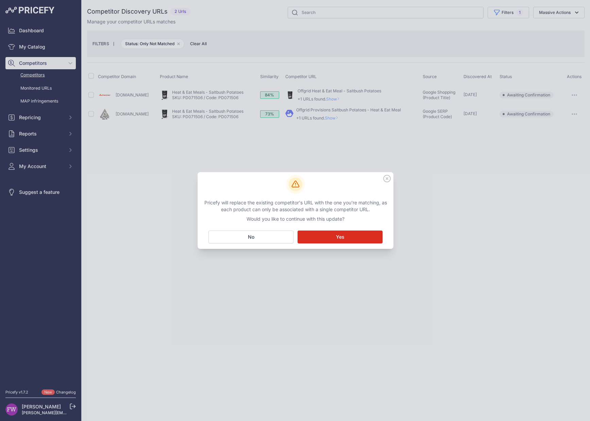
click at [323, 235] on button "Matching... Yes" at bounding box center [339, 237] width 85 height 13
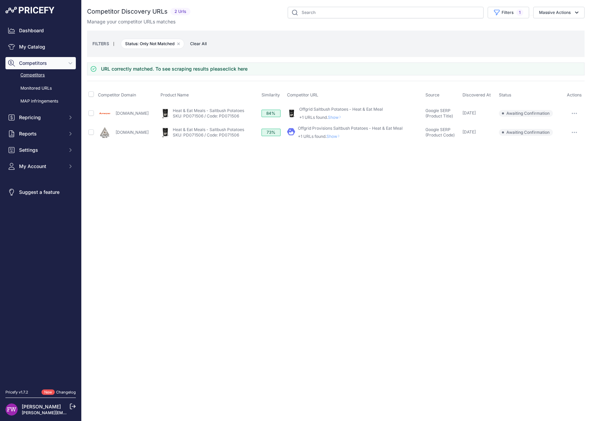
click at [571, 133] on icon "button" at bounding box center [573, 132] width 5 height 1
click at [548, 147] on button "Confirm match" at bounding box center [555, 146] width 56 height 11
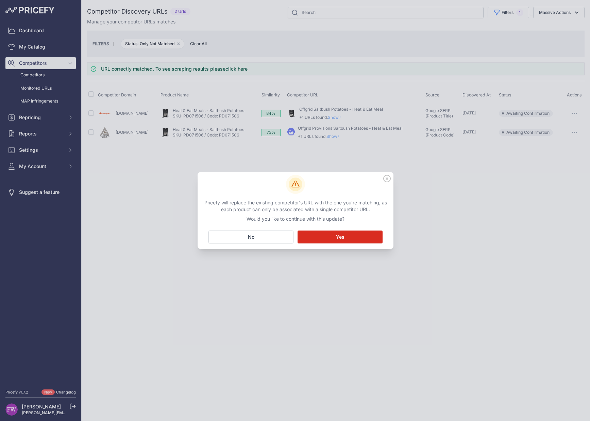
click at [364, 238] on button "Matching... Yes" at bounding box center [339, 237] width 85 height 13
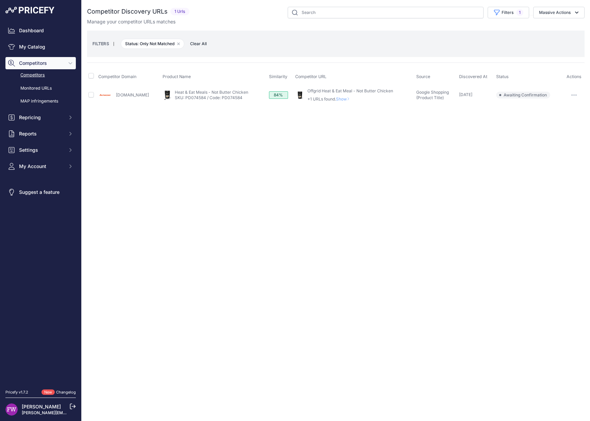
click at [332, 91] on link "Offgrid Heat & Eat Meal - Not Butter Chicken" at bounding box center [350, 90] width 86 height 5
drag, startPoint x: 394, startPoint y: 89, endPoint x: 304, endPoint y: 90, distance: 90.1
click at [304, 90] on div "My Product" at bounding box center [354, 95] width 118 height 14
copy link "Offgrid Heat & Eat Meal - Not Butter Chicken"
click at [573, 91] on button "button" at bounding box center [574, 95] width 14 height 10
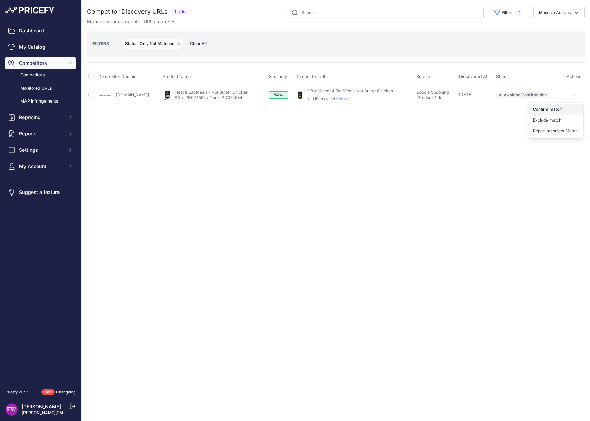
click at [558, 114] on button "Confirm match" at bounding box center [555, 109] width 56 height 11
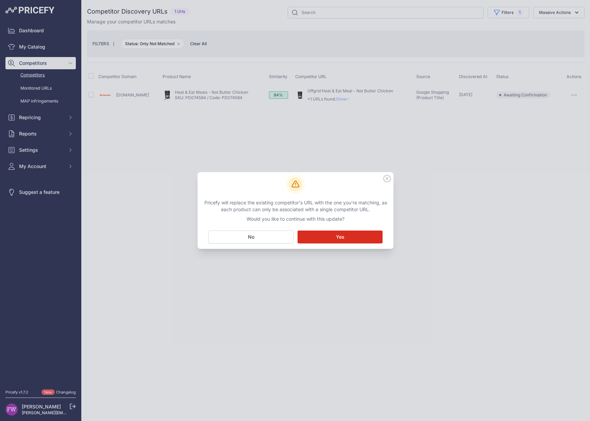
click at [333, 234] on button "Matching... Yes" at bounding box center [339, 237] width 85 height 13
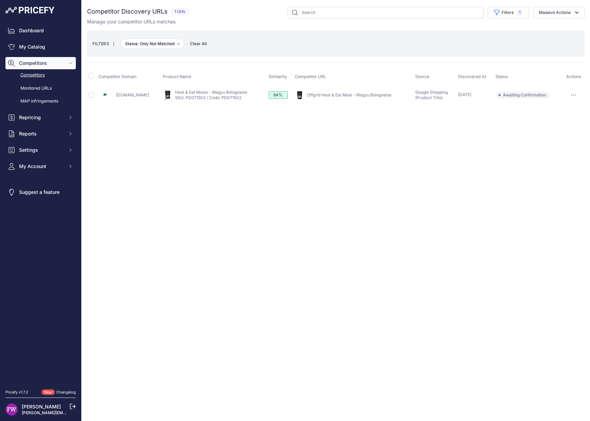
drag, startPoint x: 398, startPoint y: 96, endPoint x: 310, endPoint y: 96, distance: 87.7
click at [310, 96] on div "My Product" at bounding box center [354, 95] width 118 height 10
copy link "Offgrid Heat & Eat Meal - Wagyu Bolognaise"
click at [232, 93] on link "Heat & Eat Meals - Wagyu Bolognaise" at bounding box center [211, 92] width 72 height 5
click at [135, 98] on p "Paddypallin.com.au" at bounding box center [132, 94] width 33 height 5
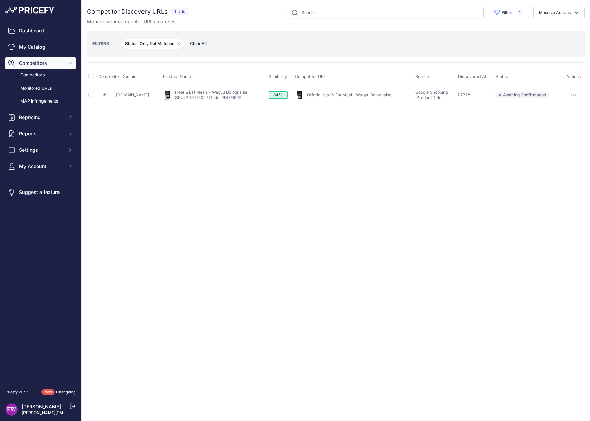
click at [137, 96] on link "Paddypallin.com.au" at bounding box center [132, 94] width 33 height 5
click at [569, 92] on button "button" at bounding box center [574, 95] width 14 height 10
click at [562, 109] on button "Confirm match" at bounding box center [555, 109] width 56 height 11
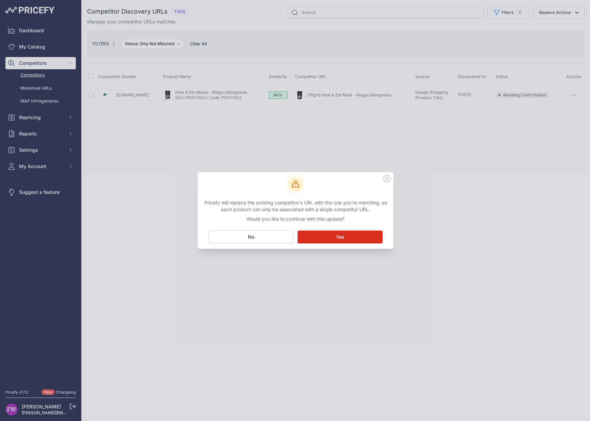
click at [352, 242] on button "Matching... Yes" at bounding box center [339, 237] width 85 height 13
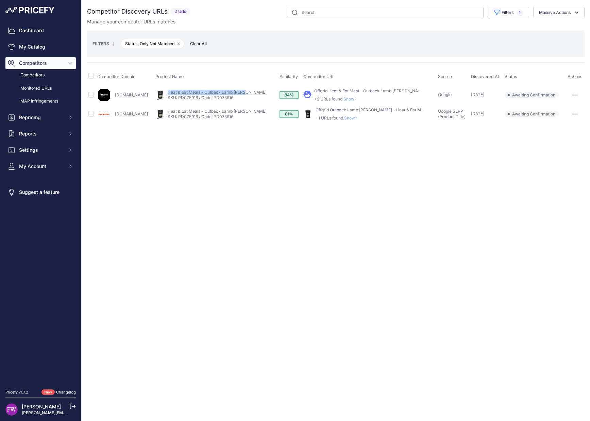
drag, startPoint x: 269, startPoint y: 91, endPoint x: 191, endPoint y: 90, distance: 78.2
click at [191, 90] on div "My Product Competitor's Product" at bounding box center [215, 95] width 121 height 11
click at [241, 91] on link "Heat & Eat Meals - Outback Lamb Curry" at bounding box center [217, 92] width 99 height 5
click at [346, 91] on link "Offgrid Heat & Eat Meal - Outback Lamb Curry" at bounding box center [369, 90] width 111 height 5
click at [361, 113] on div "Offgrid Outback Lamb Curry - Heat & Eat Meal +1 URLs found. Show" at bounding box center [369, 114] width 109 height 14
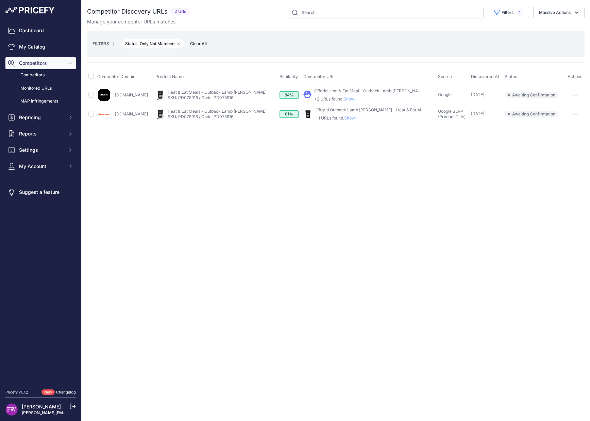
click at [361, 110] on link "Offgrid Outback Lamb Curry - Heat & Eat Meal" at bounding box center [370, 109] width 111 height 5
click at [573, 96] on button "button" at bounding box center [575, 95] width 14 height 10
click at [558, 107] on button "Confirm match" at bounding box center [555, 109] width 56 height 11
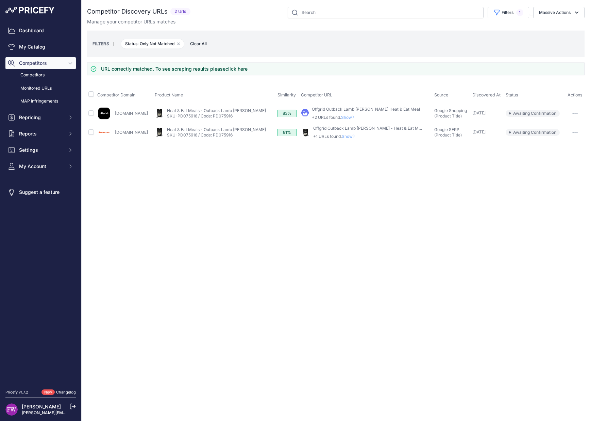
click at [570, 131] on button "button" at bounding box center [575, 133] width 14 height 10
click at [551, 144] on button "Confirm match" at bounding box center [555, 146] width 56 height 11
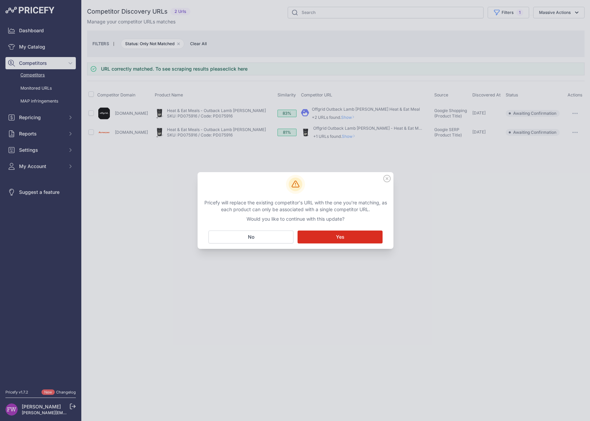
click at [336, 241] on button "Matching... Yes" at bounding box center [339, 237] width 85 height 13
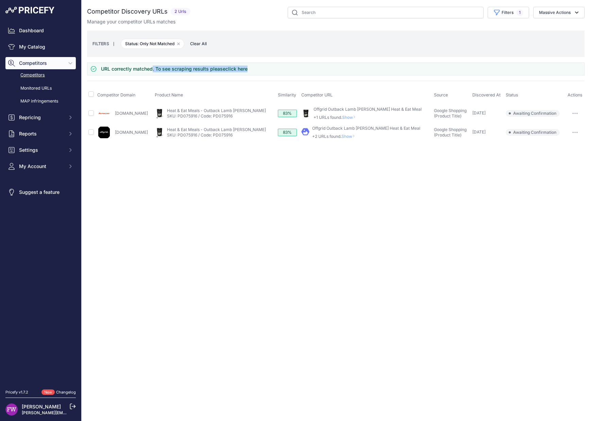
drag, startPoint x: 264, startPoint y: 70, endPoint x: 102, endPoint y: 69, distance: 162.5
click at [102, 69] on div "URL correctly matched. To see scraping results please click here" at bounding box center [335, 69] width 497 height 13
copy h3 "URL correctly matched. To see scraping results please click here"
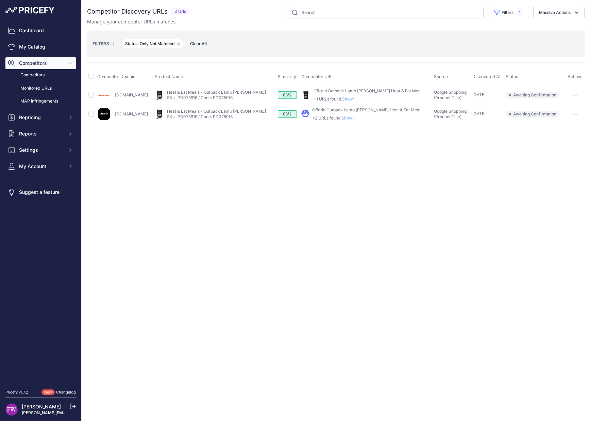
click at [573, 93] on button "button" at bounding box center [575, 95] width 14 height 10
click at [569, 110] on button "Confirm match" at bounding box center [555, 109] width 56 height 11
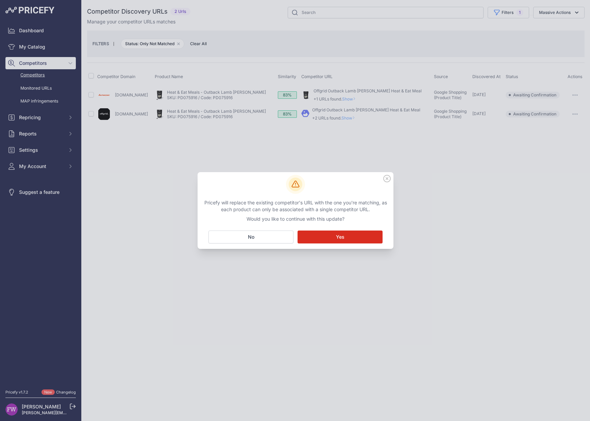
click at [313, 233] on button "Matching... Yes" at bounding box center [339, 237] width 85 height 13
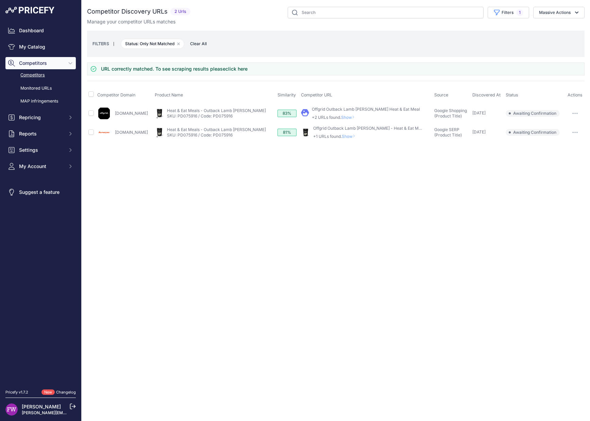
click at [574, 131] on button "button" at bounding box center [575, 133] width 14 height 10
click at [563, 147] on button "Confirm match" at bounding box center [555, 146] width 56 height 11
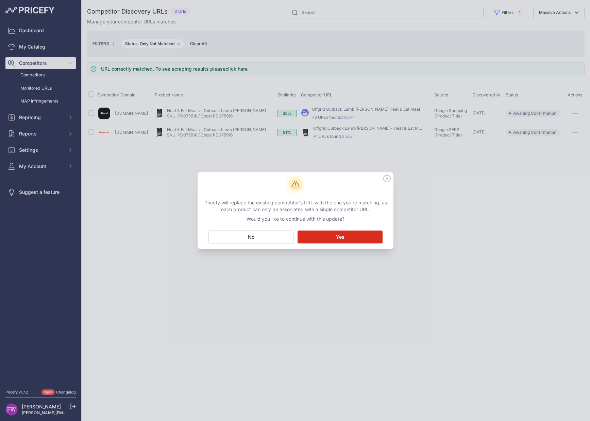
click at [333, 237] on button "Matching... Yes" at bounding box center [339, 237] width 85 height 13
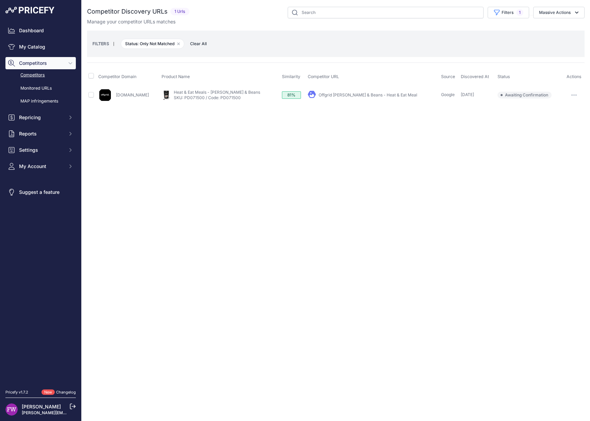
click at [358, 96] on link "Offgrid Frank & Beans - Heat & Eat Meal" at bounding box center [367, 94] width 99 height 5
click at [569, 95] on button "button" at bounding box center [574, 95] width 14 height 10
click at [558, 109] on button "Confirm match" at bounding box center [555, 109] width 56 height 11
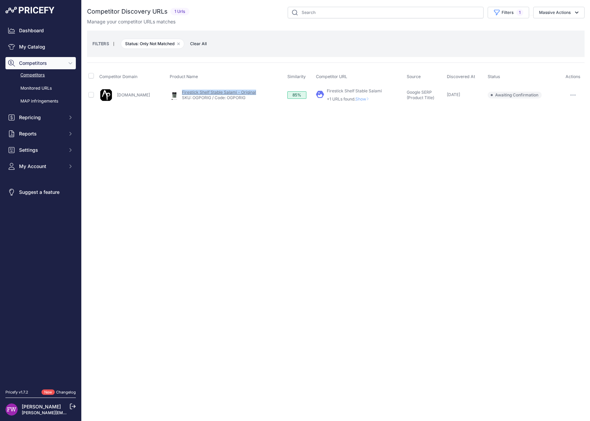
drag, startPoint x: 268, startPoint y: 90, endPoint x: 189, endPoint y: 89, distance: 78.5
click at [189, 90] on div "My Product Competitor's Product" at bounding box center [227, 95] width 115 height 11
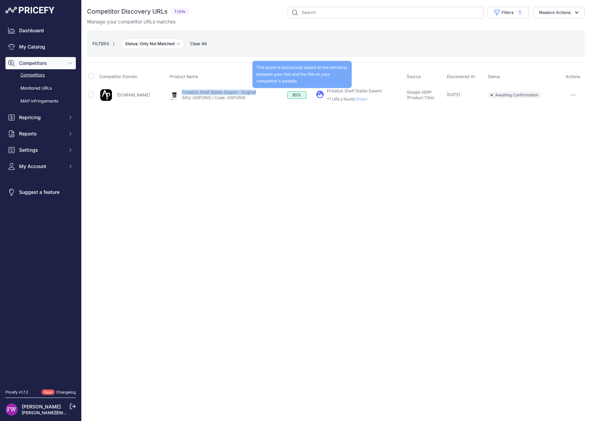
copy link "Firestick Shelf Stable Salami - Original"
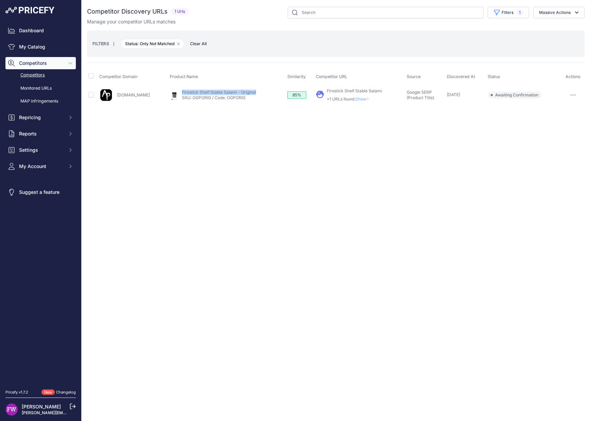
click at [369, 90] on link "Firestick Shelf Stable Salami" at bounding box center [354, 90] width 55 height 5
click at [569, 91] on button "button" at bounding box center [573, 95] width 14 height 10
click at [560, 108] on button "Confirm match" at bounding box center [555, 109] width 56 height 11
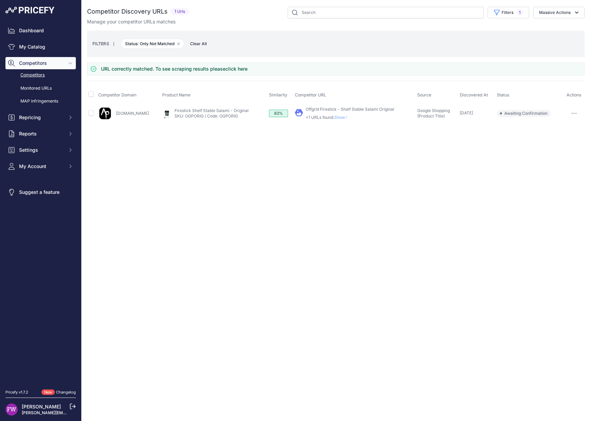
click at [348, 117] on icon at bounding box center [346, 117] width 3 height 4
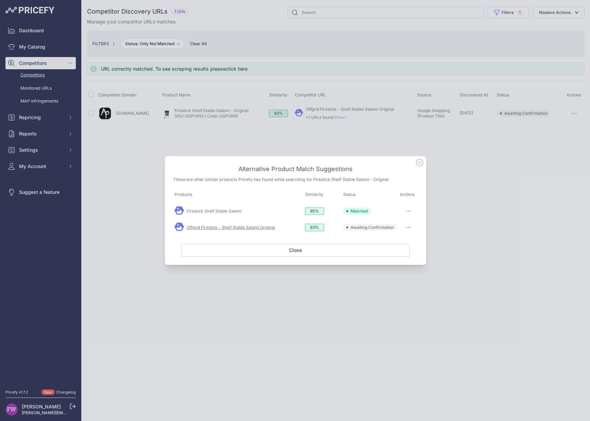
click at [255, 227] on link "Offgrid Firestick - Shelf Stable Salami Original" at bounding box center [231, 227] width 88 height 5
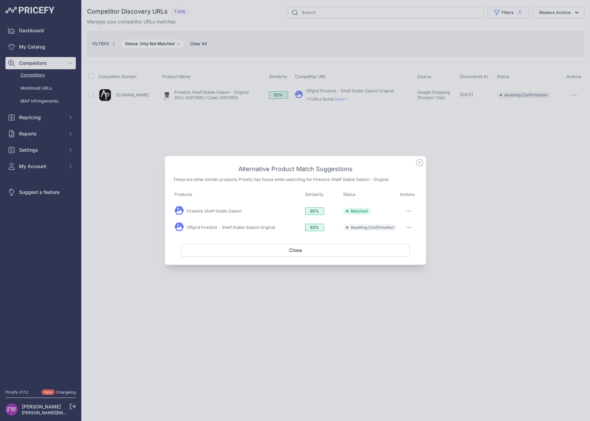
click at [405, 230] on button "button" at bounding box center [408, 228] width 14 height 10
click at [399, 244] on span "Match This" at bounding box center [388, 241] width 21 height 5
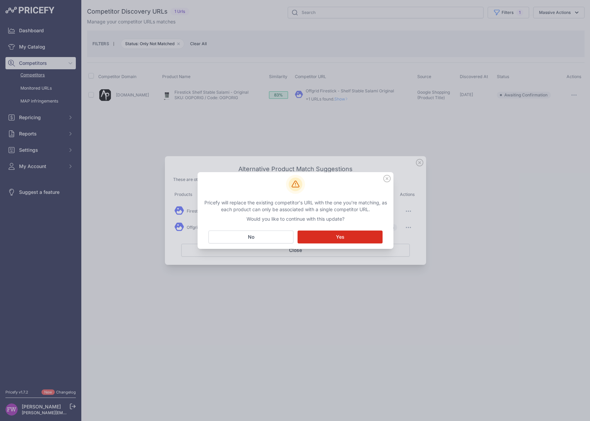
click at [353, 235] on button "Matching... Yes" at bounding box center [339, 237] width 85 height 13
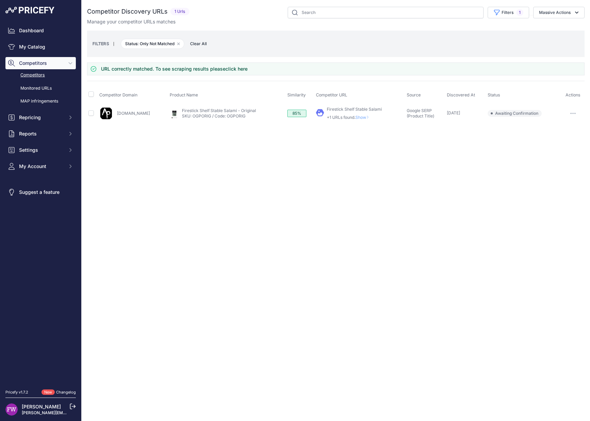
click at [576, 114] on button "button" at bounding box center [573, 114] width 14 height 10
click at [561, 131] on button "Confirm match" at bounding box center [555, 127] width 56 height 11
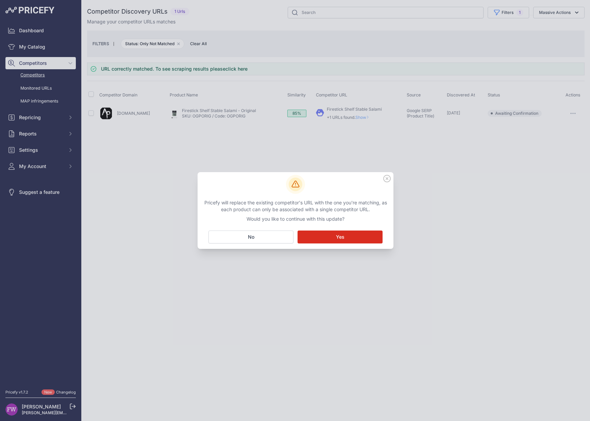
click at [347, 238] on button "Matching... Yes" at bounding box center [339, 237] width 85 height 13
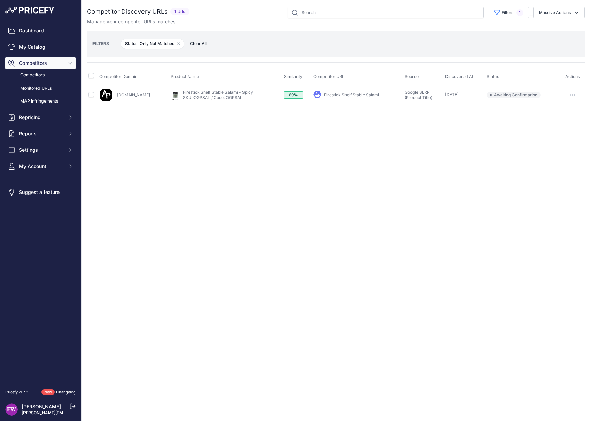
click at [336, 92] on link "Firestick Shelf Stable Salami" at bounding box center [351, 94] width 55 height 5
click at [578, 98] on button "button" at bounding box center [573, 95] width 14 height 10
click at [558, 112] on button "Confirm match" at bounding box center [555, 109] width 56 height 11
click at [237, 91] on link "Offgrid Solo Adventure Pack" at bounding box center [209, 92] width 55 height 5
click at [374, 93] on link "Offgrid Solo Adventure Pack" at bounding box center [346, 94] width 55 height 5
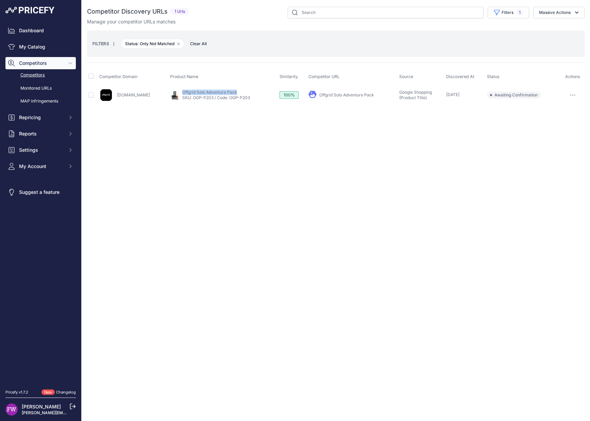
drag, startPoint x: 256, startPoint y: 90, endPoint x: 221, endPoint y: 87, distance: 34.8
click at [200, 87] on td "My Product Competitor's Product" at bounding box center [223, 94] width 109 height 19
click at [198, 90] on div "My Product Competitor's Product" at bounding box center [223, 95] width 107 height 11
copy link "Offgrid Solo Adventure Pack"
click at [567, 94] on button "button" at bounding box center [573, 95] width 14 height 10
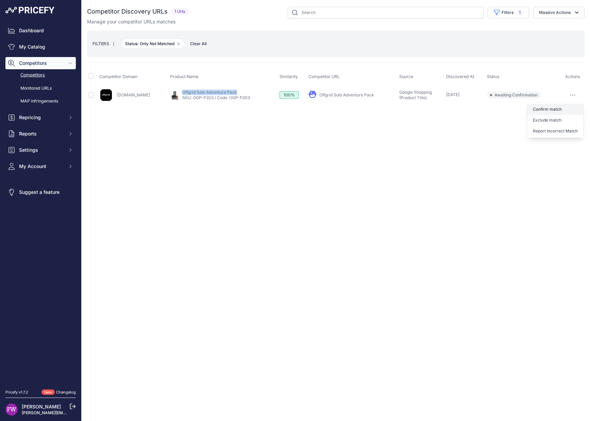
click at [553, 111] on button "Confirm match" at bounding box center [555, 109] width 56 height 11
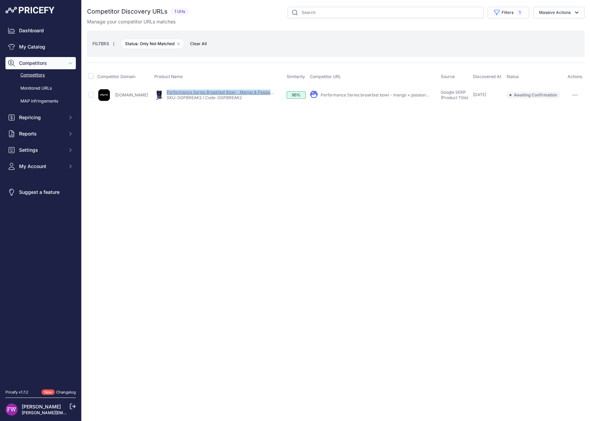
drag, startPoint x: 289, startPoint y: 88, endPoint x: 180, endPoint y: 92, distance: 108.8
click at [180, 92] on td "My Product Competitor's Product" at bounding box center [219, 94] width 132 height 19
copy link "Performance Series Breakfast Bowl - Mango & Passionfr"
click at [370, 94] on link "Performance Series breakfast bowl - mango + passionfruit" at bounding box center [377, 94] width 113 height 5
click at [570, 94] on button "button" at bounding box center [575, 95] width 14 height 10
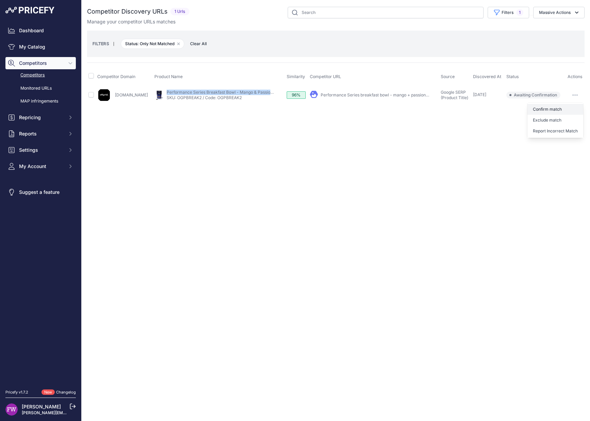
click at [554, 112] on button "Confirm match" at bounding box center [555, 109] width 56 height 11
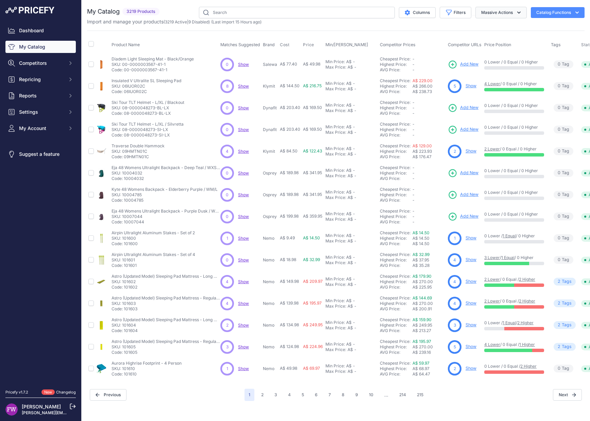
drag, startPoint x: 0, startPoint y: 0, endPoint x: 510, endPoint y: 13, distance: 510.3
click at [510, 13] on button "Massive Actions" at bounding box center [500, 13] width 51 height 12
click at [463, 14] on button "Filters" at bounding box center [455, 13] width 32 height 12
click at [433, 93] on select "Select an option 100% 226ERS Abus Albek Arva Basil BBB Cycling Biolite Black Di…" at bounding box center [432, 96] width 65 height 12
select select "Offgrid"
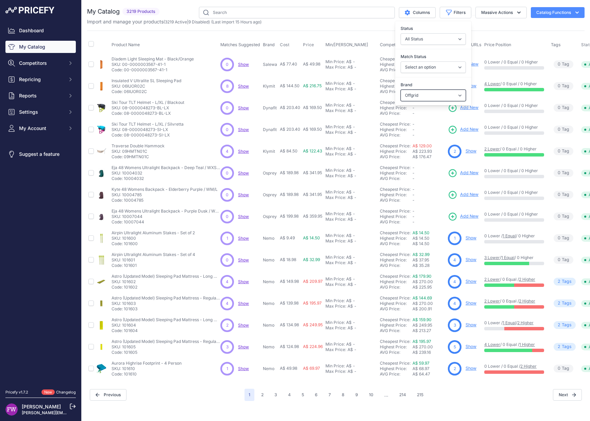
click at [400, 90] on select "Select an option 100% 226ERS Abus Albek Arva Basil BBB Cycling Biolite Black Di…" at bounding box center [432, 96] width 65 height 12
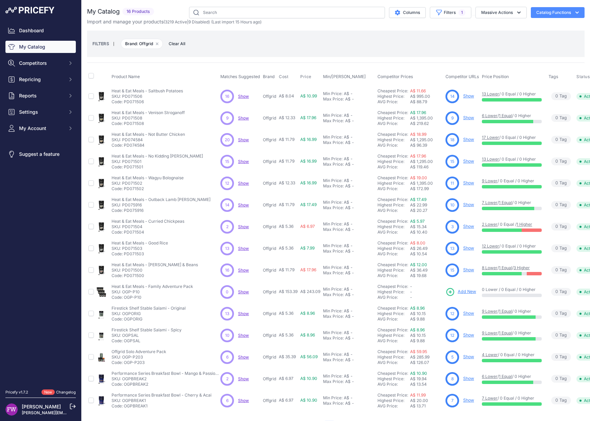
click at [498, 36] on div "FILTERS | Brand: Offgrid Remove filter option Clear All" at bounding box center [335, 44] width 486 height 18
click at [467, 96] on link "Show" at bounding box center [468, 95] width 11 height 5
click at [243, 97] on span "Show" at bounding box center [243, 96] width 11 height 5
click at [244, 116] on span "Show" at bounding box center [243, 118] width 11 height 5
click at [242, 137] on span "Show" at bounding box center [243, 139] width 11 height 5
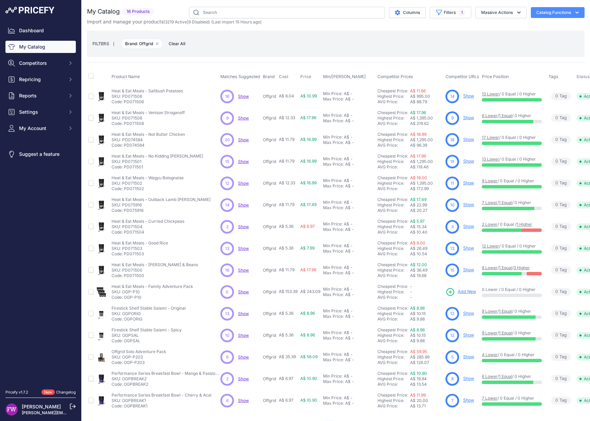
click at [241, 184] on span "Show" at bounding box center [243, 183] width 11 height 5
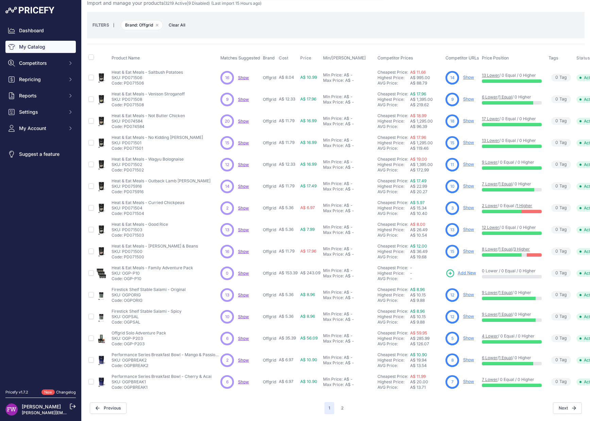
click at [245, 184] on span "Show" at bounding box center [243, 186] width 11 height 5
click at [245, 206] on span "Show" at bounding box center [243, 208] width 11 height 5
click at [244, 227] on span "Show" at bounding box center [243, 229] width 11 height 5
click at [242, 249] on span "Show" at bounding box center [243, 251] width 11 height 5
click at [241, 271] on span "Show" at bounding box center [243, 273] width 11 height 5
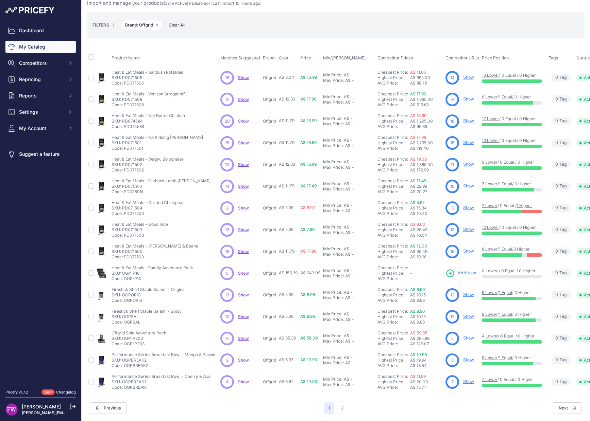
click at [240, 293] on span "Show" at bounding box center [243, 295] width 11 height 5
click at [242, 314] on span "Show" at bounding box center [243, 316] width 11 height 5
click at [242, 336] on span "Show" at bounding box center [243, 338] width 11 height 5
click at [242, 358] on span "Show" at bounding box center [243, 360] width 11 height 5
click at [242, 380] on span "Show" at bounding box center [243, 382] width 11 height 5
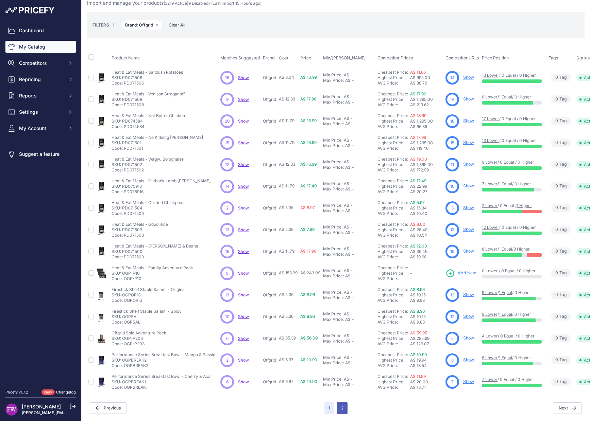
click at [338, 402] on button "2" at bounding box center [342, 408] width 11 height 12
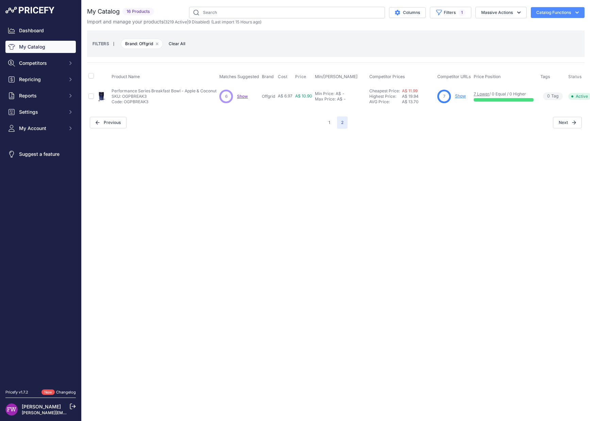
click at [236, 94] on div "6 6 Show Discovering..." at bounding box center [239, 97] width 40 height 14
click at [250, 97] on div "6 6 Show Discovering..." at bounding box center [239, 97] width 40 height 14
click at [246, 98] on span "Show" at bounding box center [242, 96] width 11 height 5
click at [71, 46] on link "My Catalog" at bounding box center [40, 47] width 70 height 12
click at [458, 14] on span "1" at bounding box center [461, 12] width 7 height 7
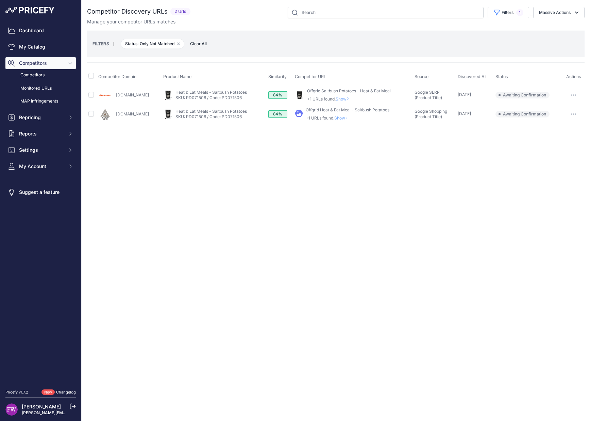
click at [569, 92] on button "button" at bounding box center [574, 95] width 14 height 10
click at [551, 112] on button "Confirm match" at bounding box center [555, 109] width 56 height 11
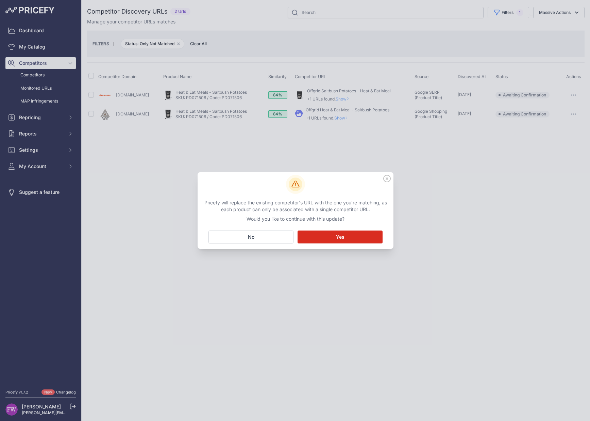
click at [344, 239] on button "Matching... Yes" at bounding box center [339, 237] width 85 height 13
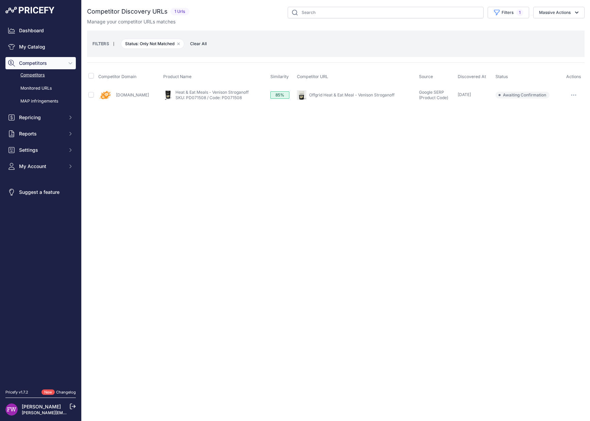
click at [569, 94] on button "button" at bounding box center [574, 95] width 14 height 10
click at [550, 104] on button "Confirm match" at bounding box center [555, 109] width 56 height 11
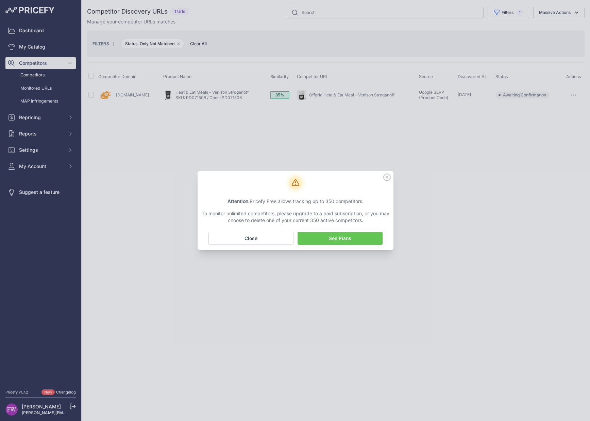
drag, startPoint x: 248, startPoint y: 236, endPoint x: 207, endPoint y: 176, distance: 73.3
click at [248, 236] on span "Close" at bounding box center [250, 238] width 13 height 7
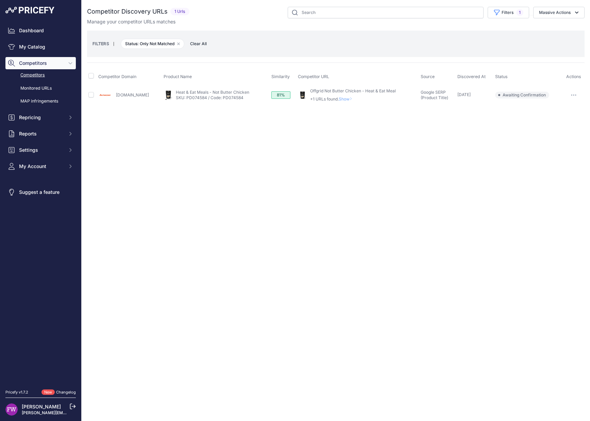
click at [575, 100] on button "button" at bounding box center [574, 95] width 14 height 10
click at [561, 108] on button "Confirm match" at bounding box center [555, 109] width 56 height 11
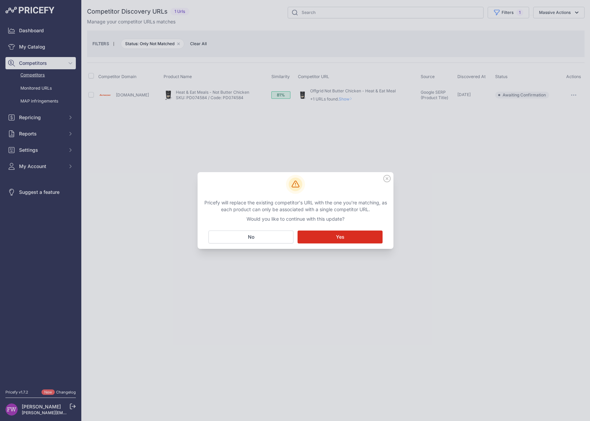
click at [345, 234] on button "Matching... Yes" at bounding box center [339, 237] width 85 height 13
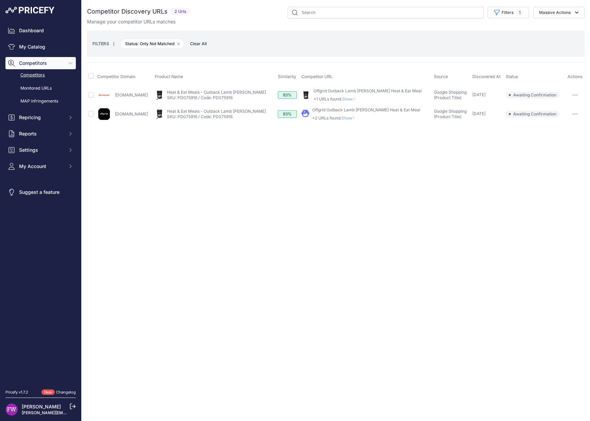
drag, startPoint x: 575, startPoint y: 99, endPoint x: 570, endPoint y: 99, distance: 4.4
click at [574, 99] on button "button" at bounding box center [575, 95] width 14 height 10
click at [557, 109] on button "Confirm match" at bounding box center [555, 109] width 56 height 11
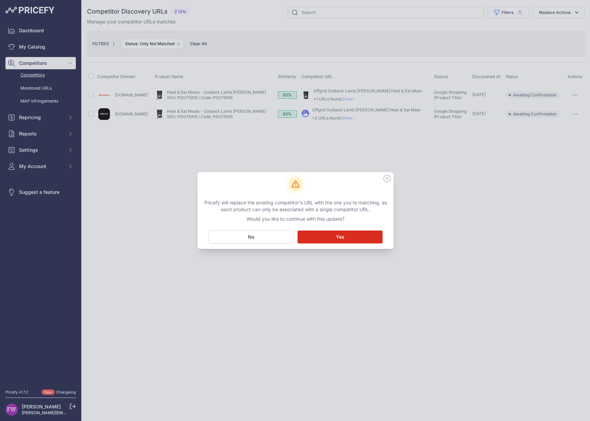
click at [342, 237] on span "Yes" at bounding box center [340, 237] width 8 height 7
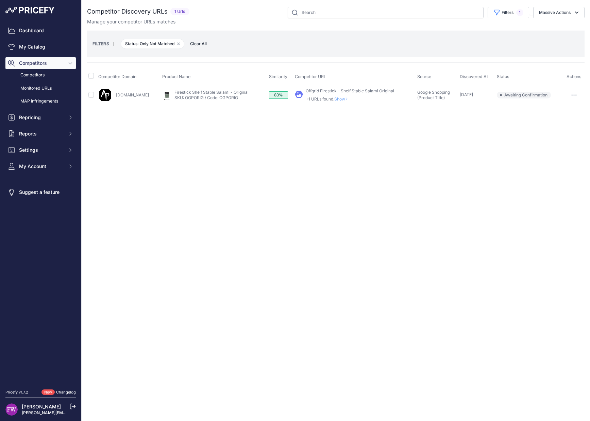
click at [572, 96] on button "button" at bounding box center [574, 95] width 14 height 10
click at [556, 112] on button "Confirm match" at bounding box center [555, 109] width 56 height 11
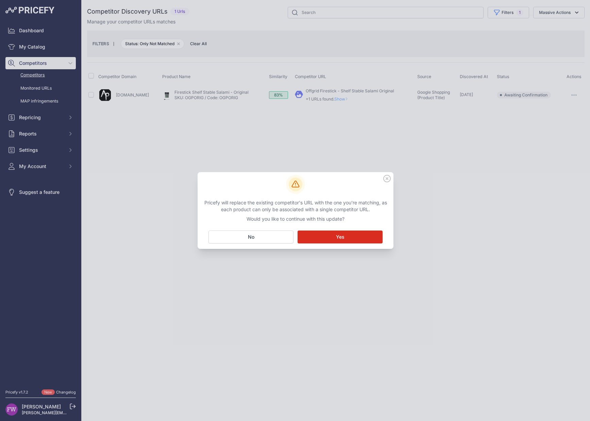
click at [342, 230] on div "Pricefy will replace the existing competitor's URL with the one you're matching…" at bounding box center [295, 210] width 196 height 77
click at [340, 234] on span "Yes" at bounding box center [340, 237] width 8 height 7
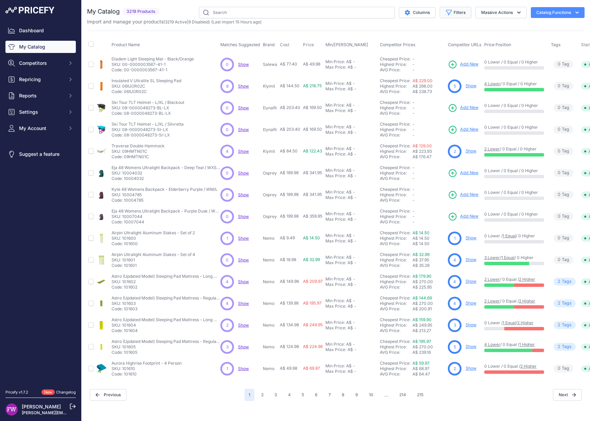
click at [451, 10] on button "Filters" at bounding box center [455, 13] width 32 height 12
click at [444, 99] on select "Select an option 100% 226ERS Abus Albek Arva Basil BBB Cycling Biolite Black Di…" at bounding box center [432, 96] width 65 height 12
select select "The Outdoor Gourmet Company"
click at [400, 90] on select "Select an option 100% 226ERS Abus Albek Arva Basil BBB Cycling Biolite Black Di…" at bounding box center [432, 96] width 65 height 12
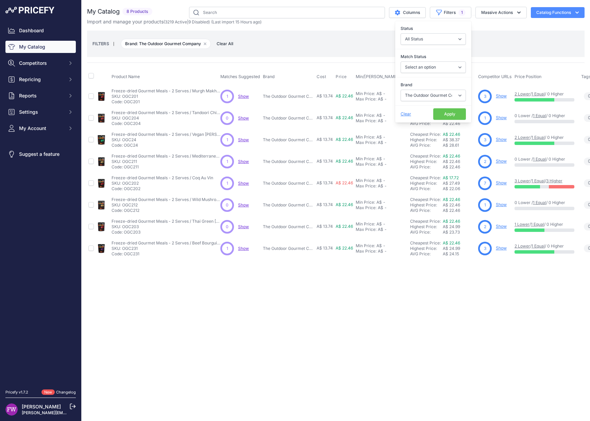
click at [246, 99] on p "Show Discovering..." at bounding box center [243, 96] width 11 height 5
click at [245, 96] on span "Show" at bounding box center [243, 96] width 11 height 5
click at [243, 143] on div "1 1 Show Discovering..." at bounding box center [240, 140] width 40 height 14
click at [245, 137] on span "Show" at bounding box center [243, 139] width 11 height 5
click at [245, 160] on span "Show" at bounding box center [243, 161] width 11 height 5
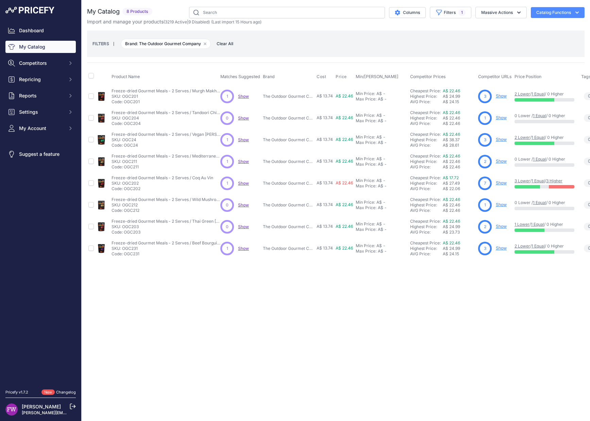
click at [242, 186] on p "Show Discovering..." at bounding box center [243, 183] width 11 height 5
click at [242, 249] on span "Show" at bounding box center [243, 248] width 11 height 5
click at [242, 250] on span "Show" at bounding box center [243, 248] width 11 height 5
click at [244, 186] on p "Show Discovering..." at bounding box center [243, 183] width 11 height 5
click at [242, 183] on span "Show" at bounding box center [243, 183] width 11 height 5
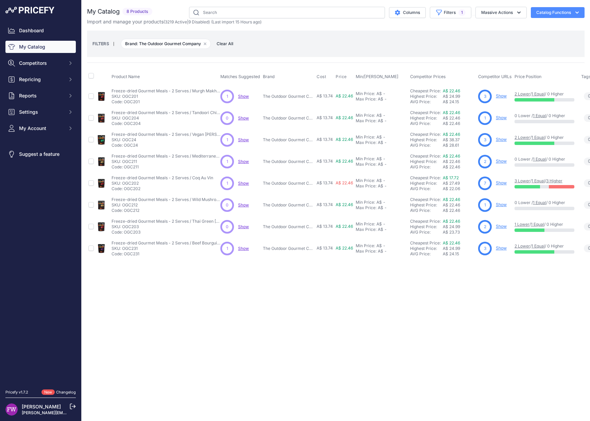
click at [241, 161] on span "Show" at bounding box center [243, 161] width 11 height 5
click at [243, 140] on span "Show" at bounding box center [243, 139] width 11 height 5
click at [243, 96] on span "Show" at bounding box center [243, 96] width 11 height 5
click at [444, 12] on button "Filters 1" at bounding box center [450, 13] width 41 height 12
click at [439, 97] on select "Select an option 100% 226ERS Abus Albek Arva Basil BBB Cycling Biolite Black Di…" at bounding box center [432, 96] width 65 height 12
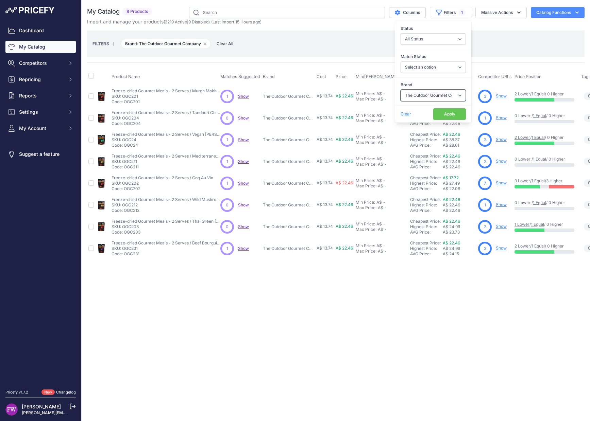
select select "Primus"
click at [400, 90] on select "Select an option 100% 226ERS Abus Albek Arva Basil BBB Cycling Biolite Black Di…" at bounding box center [432, 96] width 65 height 12
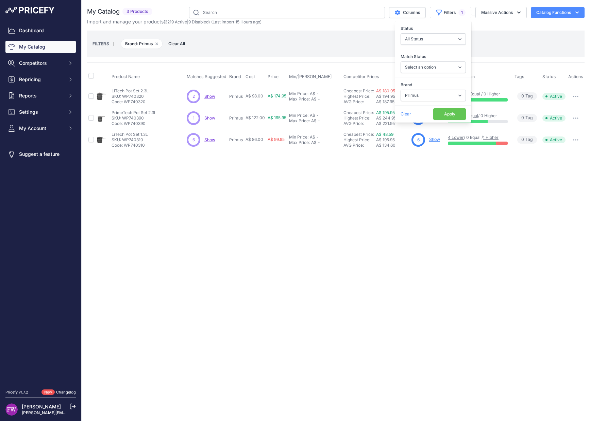
click at [213, 97] on span "Show" at bounding box center [209, 96] width 11 height 5
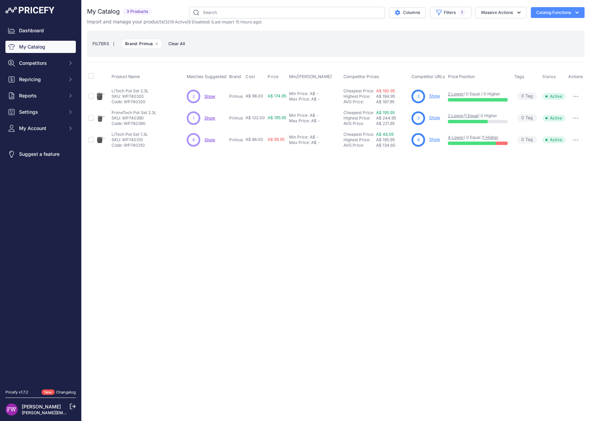
click at [206, 121] on div "1 1 Show Discovering..." at bounding box center [207, 118] width 40 height 14
click at [210, 117] on span "Show" at bounding box center [209, 118] width 11 height 5
click at [213, 140] on span "Show" at bounding box center [209, 139] width 11 height 5
click at [451, 10] on button "Filters 1" at bounding box center [450, 13] width 41 height 12
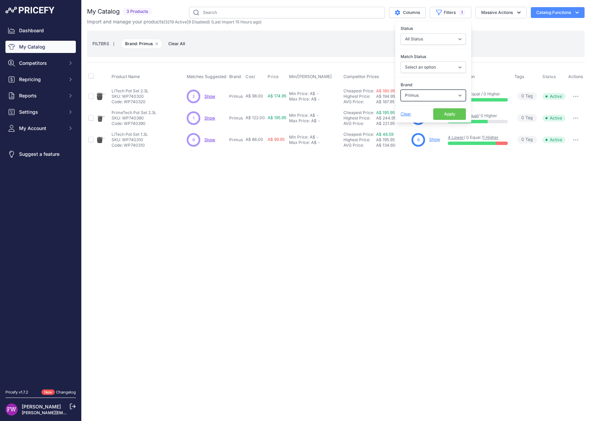
click at [448, 97] on select "Select an option 100% 226ERS Abus Albek Arva Basil BBB Cycling Biolite Black Di…" at bounding box center [432, 96] width 65 height 12
select select "Mammut"
click at [400, 90] on select "Select an option 100% 226ERS Abus Albek Arva Basil BBB Cycling Biolite Black Di…" at bounding box center [432, 96] width 65 height 12
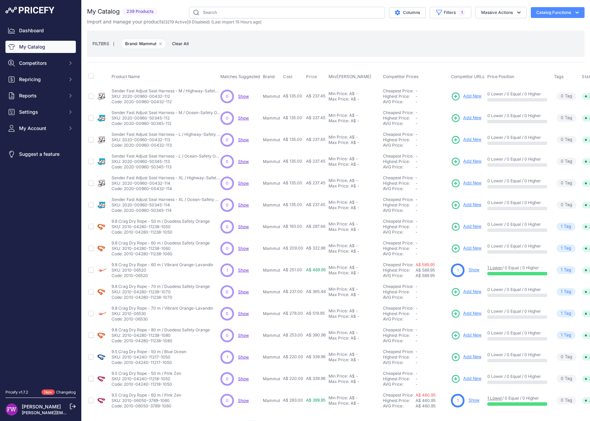
click at [333, 40] on div "FILTERS | Brand: Mammut Remove filter option Clear All" at bounding box center [335, 44] width 486 height 18
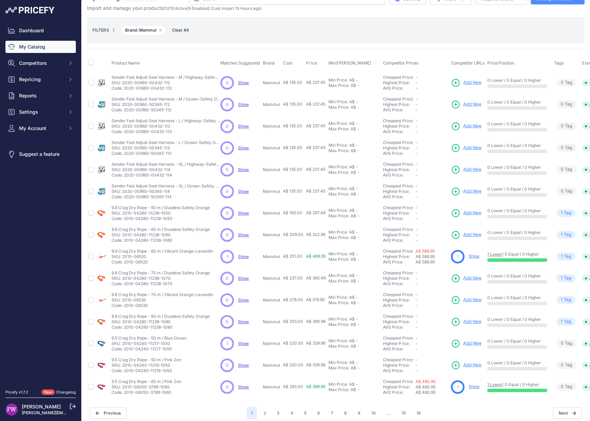
scroll to position [25, 0]
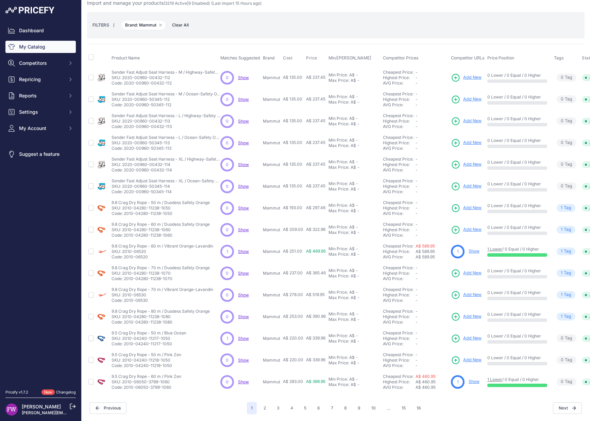
click at [242, 245] on div "1 1 Show Discovering..." at bounding box center [240, 252] width 40 height 14
click at [244, 249] on span "Show" at bounding box center [243, 251] width 11 height 5
click at [260, 403] on button "2" at bounding box center [264, 408] width 11 height 12
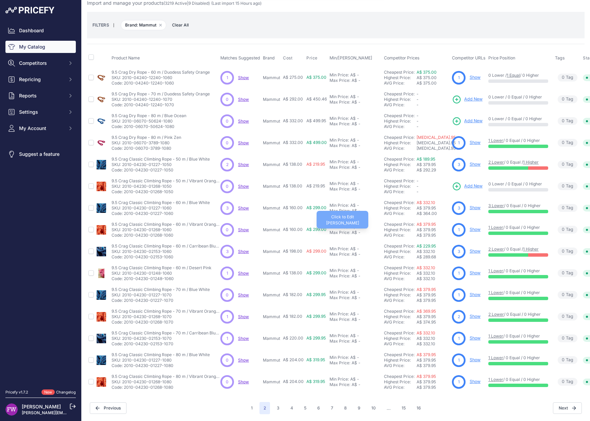
scroll to position [25, 0]
click at [240, 75] on span "Show" at bounding box center [243, 77] width 11 height 5
click at [247, 162] on span "Show" at bounding box center [243, 164] width 11 height 5
click at [246, 206] on span "Show" at bounding box center [243, 208] width 11 height 5
click at [244, 249] on span "Show" at bounding box center [243, 251] width 11 height 5
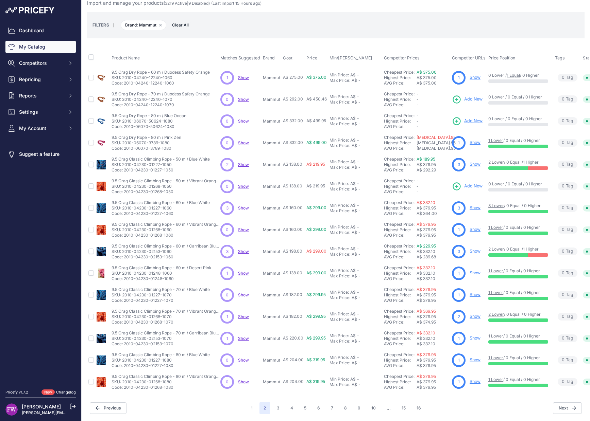
click at [243, 271] on span "Show" at bounding box center [243, 273] width 11 height 5
click at [245, 314] on span "Show" at bounding box center [243, 316] width 11 height 5
click at [242, 336] on span "Show" at bounding box center [243, 338] width 11 height 5
click at [277, 402] on button "3" at bounding box center [278, 408] width 11 height 12
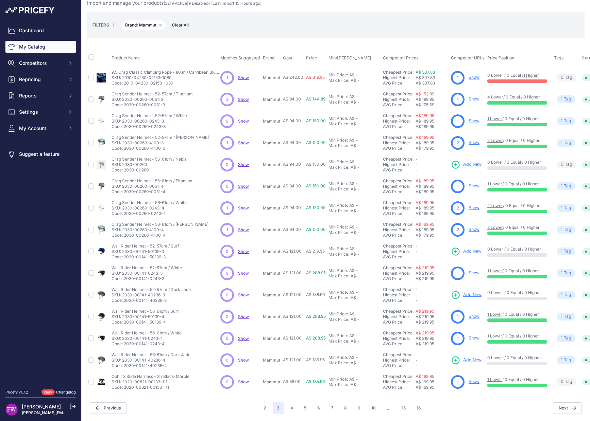
click at [241, 75] on span "Show" at bounding box center [243, 77] width 11 height 5
click at [240, 97] on span "Show" at bounding box center [243, 99] width 11 height 5
click at [245, 140] on span "Show" at bounding box center [243, 142] width 11 height 5
click at [245, 206] on span "Show" at bounding box center [243, 208] width 11 height 5
click at [243, 227] on span "Show" at bounding box center [243, 229] width 11 height 5
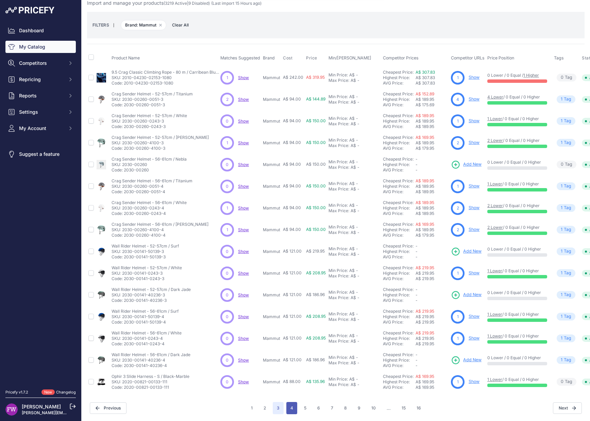
click at [291, 405] on button "4" at bounding box center [291, 408] width 11 height 12
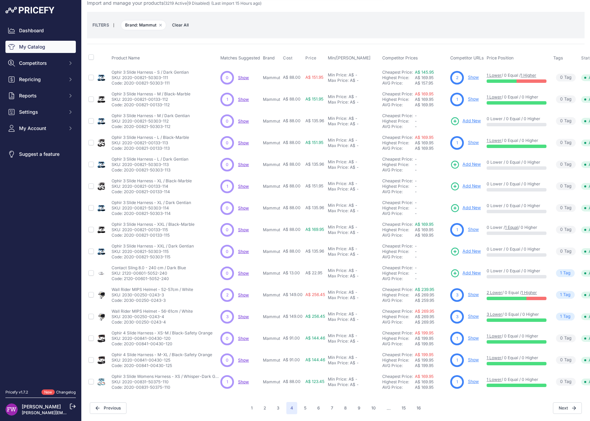
click at [242, 93] on div "1 1 Show Discovering..." at bounding box center [240, 100] width 40 height 14
click at [243, 97] on span "Show" at bounding box center [243, 99] width 11 height 5
click at [245, 184] on span "Show" at bounding box center [243, 186] width 11 height 5
click at [249, 289] on div "2 2 Show Discovering..." at bounding box center [240, 296] width 40 height 14
click at [243, 293] on span "Show" at bounding box center [243, 295] width 11 height 5
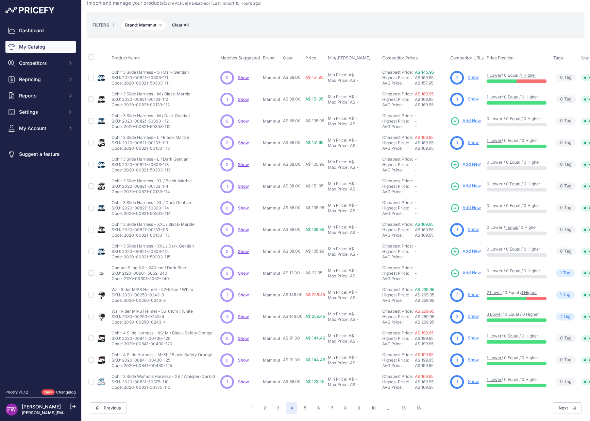
click at [240, 314] on span "Show" at bounding box center [243, 316] width 11 height 5
click at [239, 380] on span "Show" at bounding box center [243, 382] width 11 height 5
click at [302, 405] on button "5" at bounding box center [305, 408] width 11 height 12
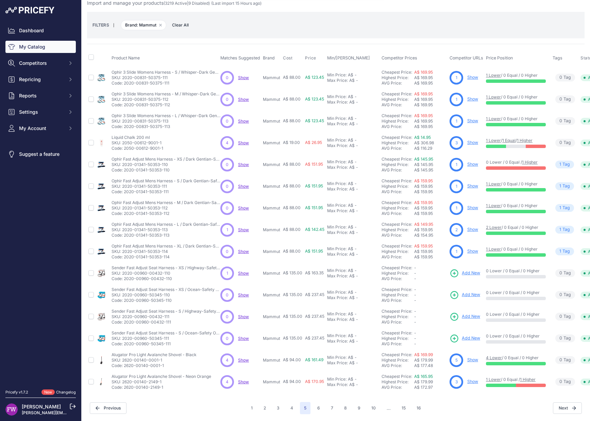
click at [238, 140] on span "Show" at bounding box center [243, 142] width 11 height 5
click at [240, 227] on span "Show" at bounding box center [243, 229] width 11 height 5
click at [244, 271] on span "Show" at bounding box center [243, 273] width 11 height 5
click at [240, 358] on span "Show" at bounding box center [243, 360] width 11 height 5
click at [242, 380] on span "Show" at bounding box center [243, 382] width 11 height 5
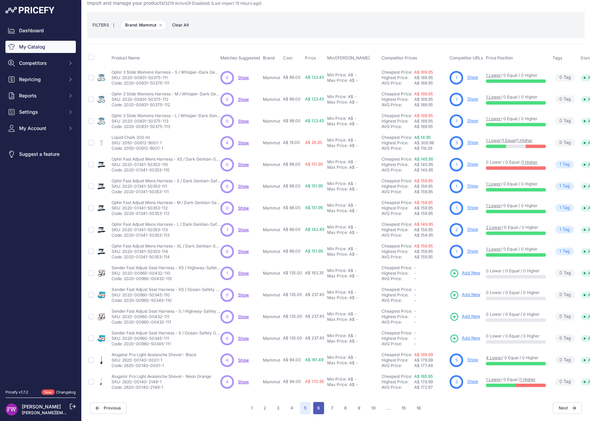
click at [313, 403] on button "6" at bounding box center [318, 408] width 11 height 12
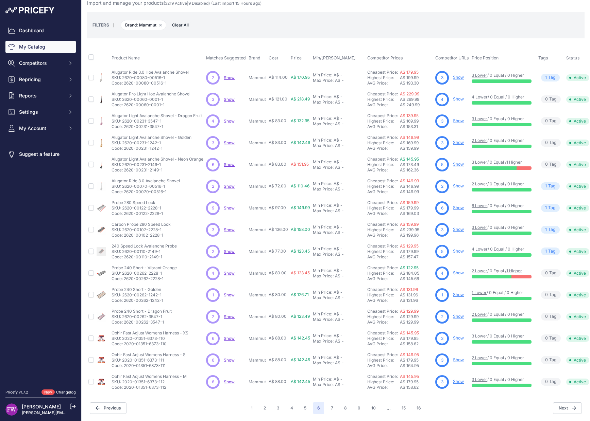
scroll to position [25, 0]
click at [228, 75] on span "Show" at bounding box center [229, 77] width 11 height 5
click at [230, 97] on span "Show" at bounding box center [229, 99] width 11 height 5
click at [232, 119] on span "Show" at bounding box center [229, 121] width 11 height 5
click at [231, 140] on span "Show" at bounding box center [229, 142] width 11 height 5
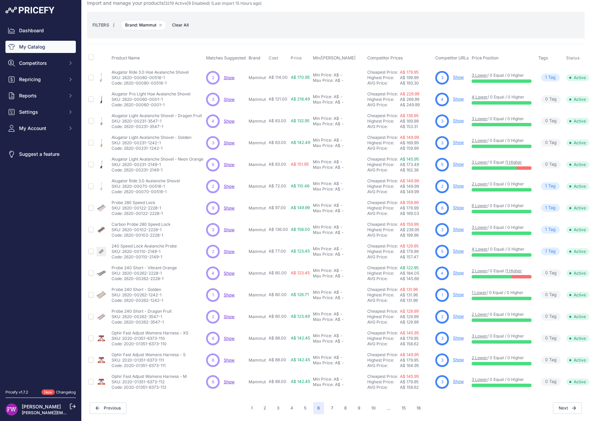
click at [229, 162] on span "Show" at bounding box center [229, 164] width 11 height 5
click at [231, 184] on span "Show" at bounding box center [229, 186] width 11 height 5
click at [230, 206] on span "Show" at bounding box center [229, 208] width 11 height 5
click at [227, 227] on span "Show" at bounding box center [229, 229] width 11 height 5
click at [230, 249] on span "Show" at bounding box center [229, 251] width 11 height 5
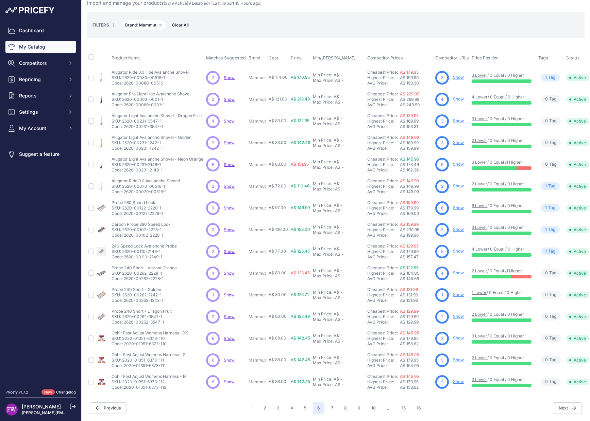
click at [227, 271] on span "Show" at bounding box center [229, 273] width 11 height 5
click at [227, 293] on span "Show" at bounding box center [229, 295] width 11 height 5
click at [226, 314] on span "Show" at bounding box center [229, 316] width 11 height 5
click at [226, 336] on span "Show" at bounding box center [229, 338] width 11 height 5
click at [227, 358] on span "Show" at bounding box center [229, 360] width 11 height 5
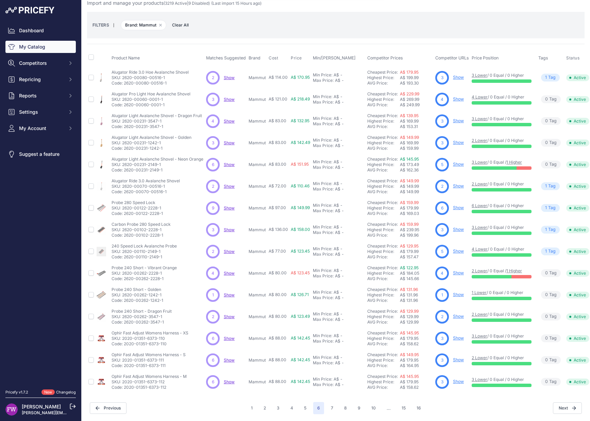
drag, startPoint x: 227, startPoint y: 373, endPoint x: 220, endPoint y: 373, distance: 6.8
click at [226, 380] on span "Show" at bounding box center [229, 382] width 11 height 5
click at [330, 402] on button "7" at bounding box center [332, 408] width 11 height 12
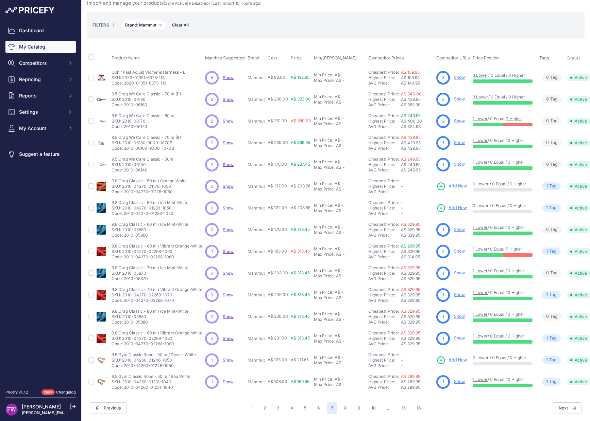
click at [230, 75] on span "Show" at bounding box center [228, 77] width 11 height 5
drag, startPoint x: 227, startPoint y: 93, endPoint x: 228, endPoint y: 101, distance: 8.3
click at [227, 97] on span "Show" at bounding box center [228, 99] width 11 height 5
click at [229, 115] on div "2 2 Show Discovering..." at bounding box center [225, 122] width 40 height 14
click at [229, 119] on span "Show" at bounding box center [228, 121] width 11 height 5
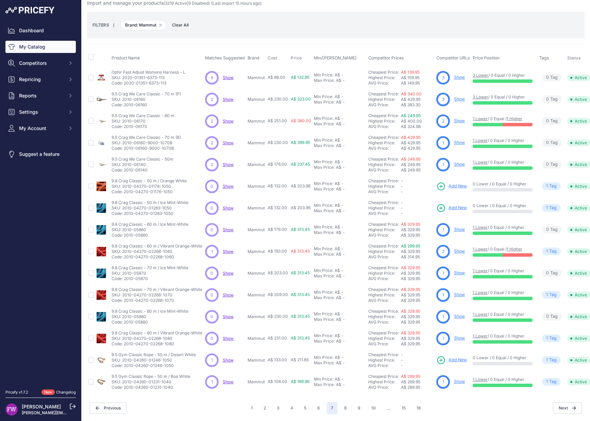
click at [224, 140] on span "Show" at bounding box center [228, 142] width 11 height 5
click at [227, 162] on span "Show" at bounding box center [228, 164] width 11 height 5
click at [229, 184] on span "Show" at bounding box center [228, 186] width 11 height 5
click at [225, 357] on div "1 1 Show Discovering..." at bounding box center [225, 361] width 40 height 14
drag, startPoint x: 226, startPoint y: 354, endPoint x: 226, endPoint y: 363, distance: 9.2
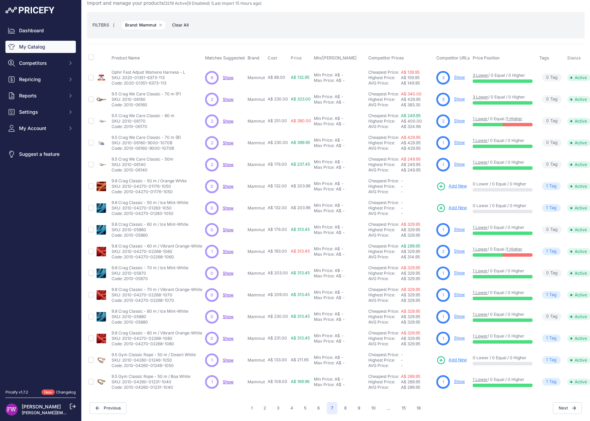
click at [227, 358] on span "Show" at bounding box center [228, 360] width 11 height 5
click at [223, 376] on div "1 1 Show Discovering..." at bounding box center [225, 383] width 40 height 14
click at [226, 380] on span "Show" at bounding box center [228, 382] width 11 height 5
click at [341, 403] on button "8" at bounding box center [345, 408] width 11 height 12
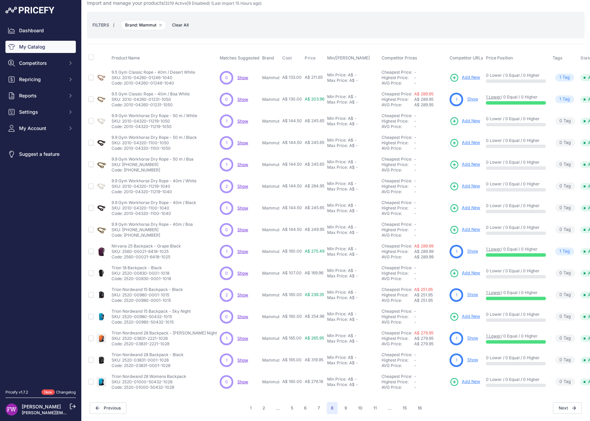
click at [237, 119] on span "Show" at bounding box center [242, 121] width 11 height 5
click at [237, 140] on span "Show" at bounding box center [242, 142] width 11 height 5
click at [237, 162] on span "Show" at bounding box center [242, 164] width 11 height 5
click at [237, 184] on span "Show" at bounding box center [242, 186] width 11 height 5
click at [237, 206] on span "Show" at bounding box center [242, 208] width 11 height 5
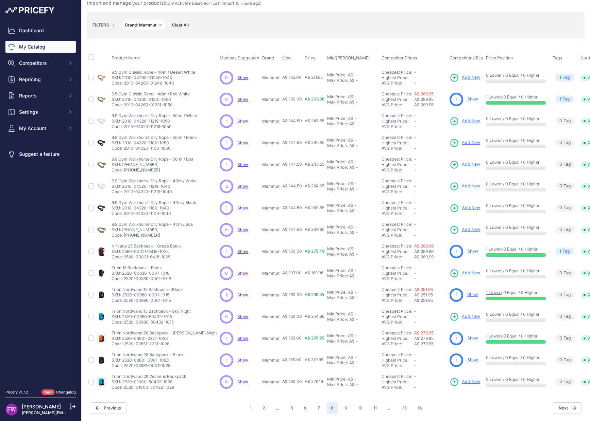
click at [223, 245] on div "1 1 Show Discovering..." at bounding box center [240, 252] width 40 height 14
click at [237, 249] on span "Show" at bounding box center [242, 251] width 11 height 5
click at [237, 293] on span "Show" at bounding box center [242, 295] width 11 height 5
click at [237, 336] on span "Show" at bounding box center [242, 338] width 11 height 5
click at [237, 358] on span "Show" at bounding box center [242, 360] width 11 height 5
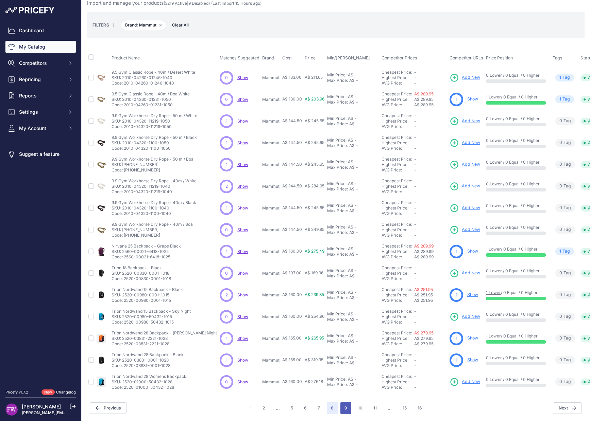
click at [340, 402] on button "9" at bounding box center [345, 408] width 11 height 12
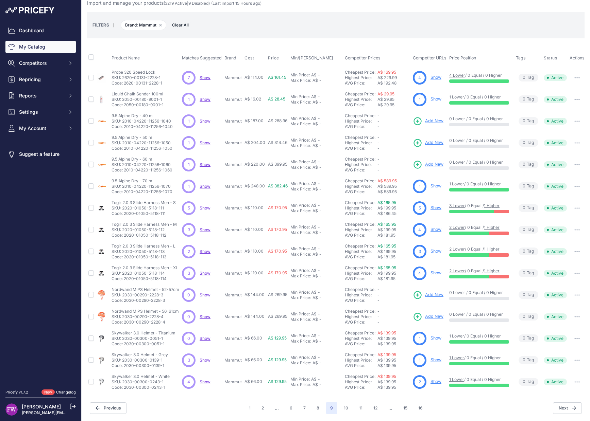
click at [203, 75] on span "Show" at bounding box center [205, 77] width 11 height 5
click at [203, 97] on span "Show" at bounding box center [205, 99] width 11 height 5
click at [205, 119] on span "Show" at bounding box center [205, 121] width 11 height 5
click at [207, 140] on span "Show" at bounding box center [205, 142] width 11 height 5
click at [209, 162] on span "Show" at bounding box center [205, 164] width 11 height 5
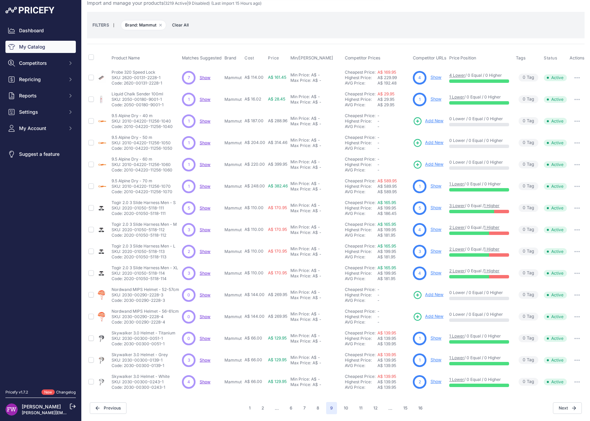
click at [206, 184] on p "Show Discovering..." at bounding box center [205, 186] width 11 height 5
click at [207, 206] on span "Show" at bounding box center [205, 208] width 11 height 5
click at [206, 227] on span "Show" at bounding box center [205, 229] width 11 height 5
click at [206, 249] on span "Show" at bounding box center [205, 251] width 11 height 5
click at [203, 271] on span "Show" at bounding box center [205, 273] width 11 height 5
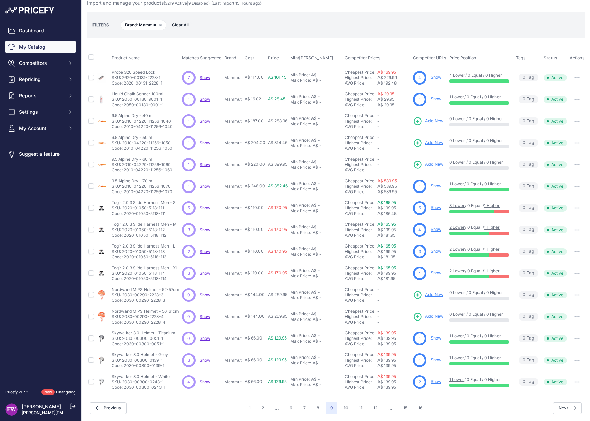
click at [201, 358] on span "Show" at bounding box center [205, 360] width 11 height 5
click at [204, 380] on span "Show" at bounding box center [205, 382] width 11 height 5
click at [345, 402] on button "10" at bounding box center [346, 408] width 13 height 12
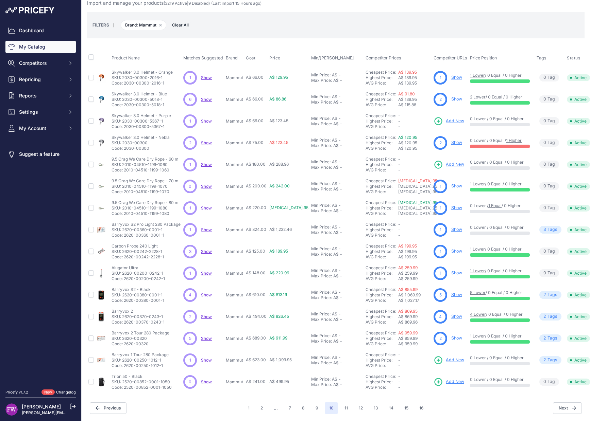
click at [208, 75] on span "Show" at bounding box center [206, 77] width 11 height 5
click at [207, 97] on span "Show" at bounding box center [206, 99] width 11 height 5
click at [202, 119] on span "Show" at bounding box center [206, 121] width 11 height 5
click at [207, 140] on span "Show" at bounding box center [206, 142] width 11 height 5
click at [206, 162] on span "Show" at bounding box center [206, 164] width 11 height 5
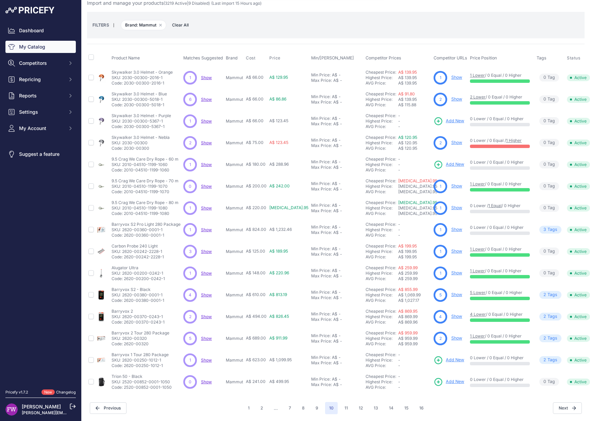
click at [201, 206] on span "Show" at bounding box center [206, 208] width 11 height 5
click at [209, 227] on span "Show" at bounding box center [206, 229] width 11 height 5
click at [210, 249] on span "Show" at bounding box center [206, 251] width 11 height 5
click at [203, 271] on span "Show" at bounding box center [206, 273] width 11 height 5
click at [207, 293] on span "Show" at bounding box center [206, 295] width 11 height 5
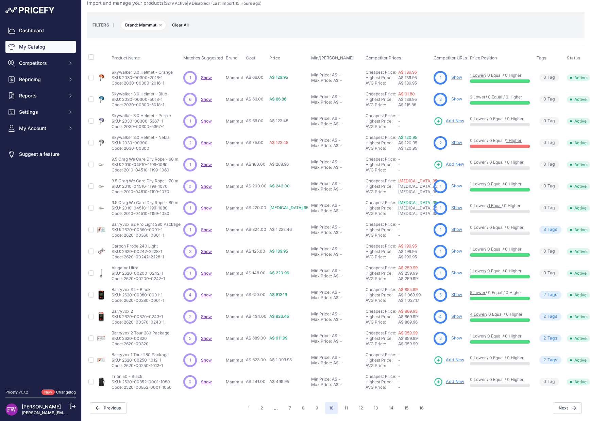
click at [207, 314] on span "Show" at bounding box center [206, 316] width 11 height 5
click at [205, 336] on span "Show" at bounding box center [206, 338] width 11 height 5
click at [204, 358] on span "Show" at bounding box center [206, 360] width 11 height 5
click at [204, 380] on span "Show" at bounding box center [206, 382] width 11 height 5
click at [340, 402] on button "11" at bounding box center [346, 408] width 12 height 12
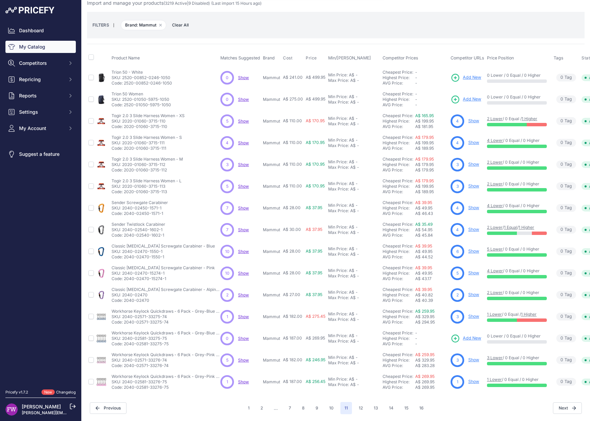
click at [245, 119] on span "Show" at bounding box center [243, 121] width 11 height 5
click at [242, 140] on span "Show" at bounding box center [243, 142] width 11 height 5
drag, startPoint x: 246, startPoint y: 161, endPoint x: 247, endPoint y: 174, distance: 13.3
click at [246, 162] on p "Show Discovering..." at bounding box center [243, 164] width 11 height 5
click at [246, 184] on p "Show Discovering..." at bounding box center [243, 186] width 11 height 5
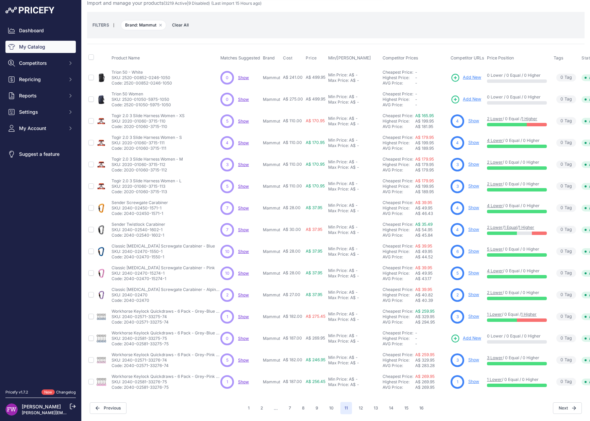
click at [244, 206] on span "Show" at bounding box center [243, 208] width 11 height 5
click at [242, 227] on span "Show" at bounding box center [243, 229] width 11 height 5
click at [245, 249] on span "Show" at bounding box center [243, 251] width 11 height 5
click at [241, 271] on span "Show" at bounding box center [243, 273] width 11 height 5
click at [244, 293] on span "Show" at bounding box center [243, 295] width 11 height 5
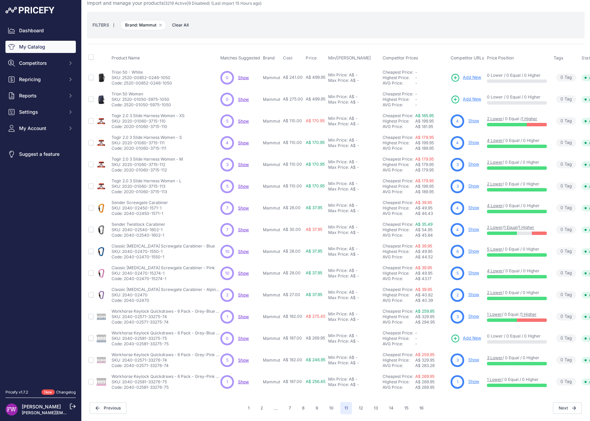
click at [243, 314] on span "Show" at bounding box center [243, 316] width 11 height 5
click at [242, 358] on span "Show" at bounding box center [243, 360] width 11 height 5
click at [243, 376] on div "1 1 Show Discovering..." at bounding box center [240, 383] width 40 height 14
click at [242, 380] on span "Show" at bounding box center [243, 382] width 11 height 5
click at [361, 402] on button "12" at bounding box center [361, 408] width 12 height 12
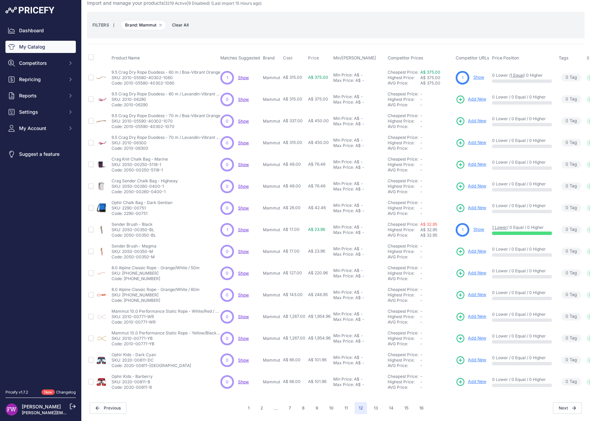
click at [247, 75] on span "Show" at bounding box center [243, 77] width 11 height 5
click at [244, 223] on div "1 1 Show Discovering..." at bounding box center [240, 230] width 40 height 14
click at [240, 227] on span "Show" at bounding box center [243, 229] width 11 height 5
click at [375, 404] on button "13" at bounding box center [375, 408] width 13 height 12
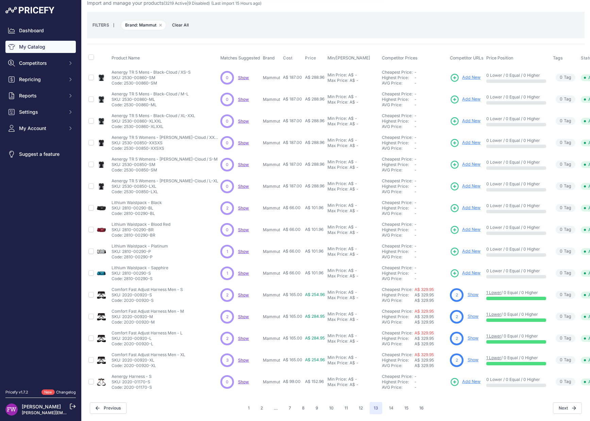
click at [238, 206] on span "Show" at bounding box center [243, 208] width 11 height 5
click at [238, 249] on span "Show" at bounding box center [243, 251] width 11 height 5
click at [238, 271] on span "Show" at bounding box center [243, 273] width 11 height 5
click at [238, 293] on span "Show" at bounding box center [243, 295] width 11 height 5
click at [238, 314] on span "Show" at bounding box center [243, 316] width 11 height 5
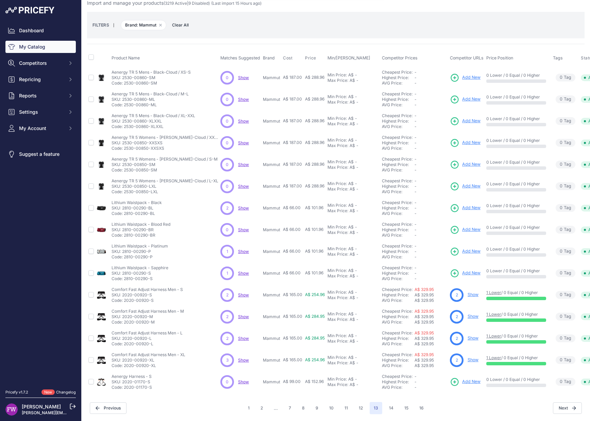
click at [238, 336] on span "Show" at bounding box center [243, 338] width 11 height 5
click at [238, 358] on span "Show" at bounding box center [243, 360] width 11 height 5
click at [225, 205] on div "2 2 Show Discovering..." at bounding box center [240, 209] width 40 height 14
click at [238, 206] on p "Show Discovering..." at bounding box center [243, 208] width 11 height 5
click at [229, 206] on div "2 2 Show Discovering..." at bounding box center [240, 209] width 40 height 14
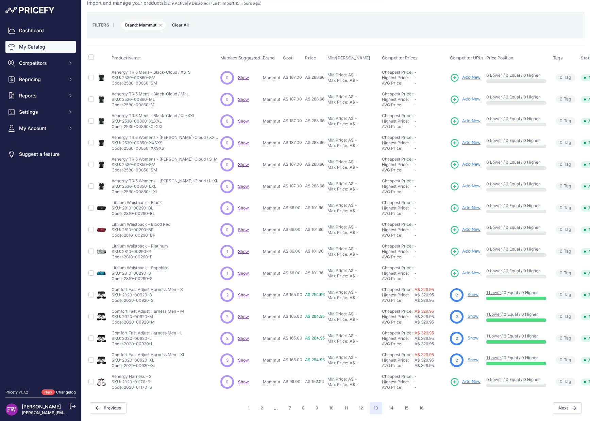
click at [238, 206] on p "Show Discovering..." at bounding box center [243, 208] width 11 height 5
click at [238, 206] on span "Show" at bounding box center [243, 208] width 11 height 5
click at [385, 402] on button "14" at bounding box center [391, 408] width 13 height 12
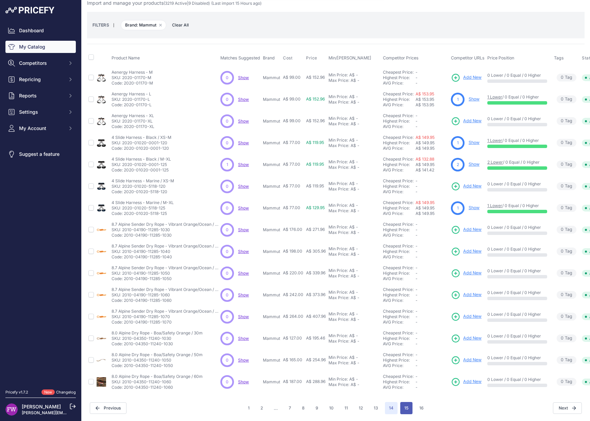
click at [400, 402] on button "15" at bounding box center [406, 408] width 12 height 12
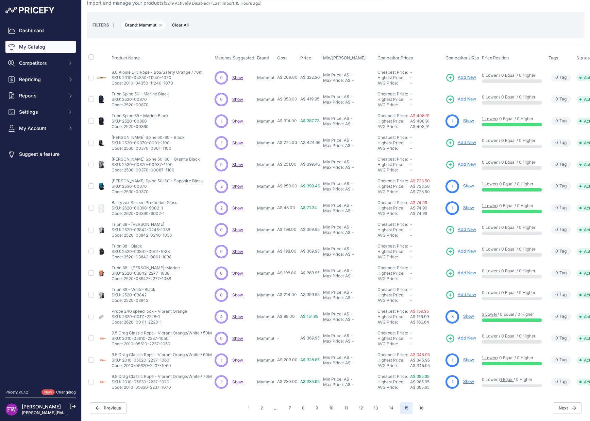
click at [242, 119] on span "Show" at bounding box center [237, 121] width 11 height 5
click at [239, 140] on p "Show Discovering..." at bounding box center [237, 142] width 11 height 5
click at [238, 184] on span "Show" at bounding box center [237, 186] width 11 height 5
click at [240, 140] on span "Show" at bounding box center [237, 142] width 11 height 5
click at [236, 119] on span "Show" at bounding box center [237, 121] width 11 height 5
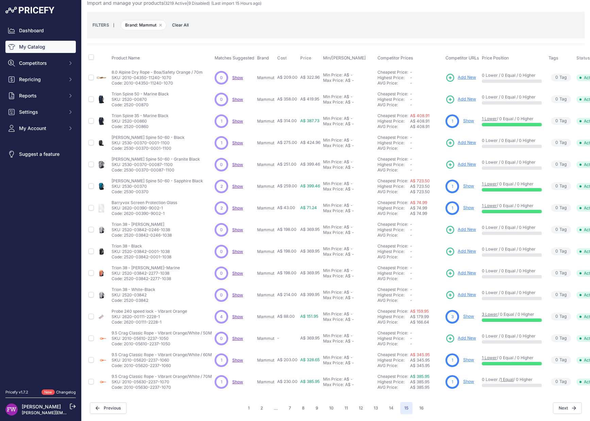
click at [239, 206] on span "Show" at bounding box center [237, 208] width 11 height 5
click at [234, 314] on span "Show" at bounding box center [237, 316] width 11 height 5
click at [236, 358] on span "Show" at bounding box center [237, 360] width 11 height 5
click at [242, 380] on span "Show" at bounding box center [237, 382] width 11 height 5
click at [417, 402] on button "16" at bounding box center [421, 408] width 13 height 12
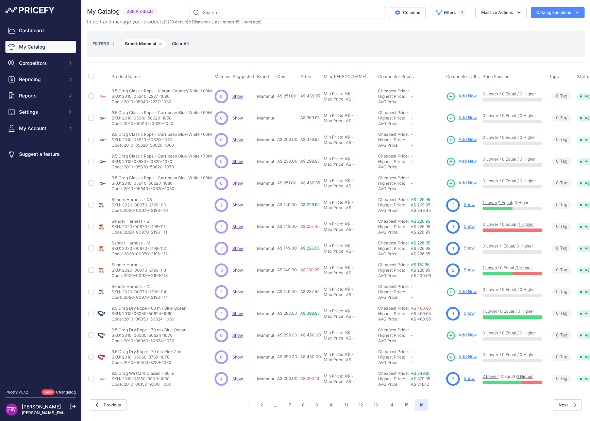
click at [240, 203] on span "Show" at bounding box center [237, 205] width 11 height 5
click at [239, 228] on span "Show" at bounding box center [237, 226] width 11 height 5
click at [238, 248] on span "Show" at bounding box center [237, 248] width 11 height 5
click at [238, 270] on span "Show" at bounding box center [237, 270] width 11 height 5
click at [237, 271] on span "Show" at bounding box center [237, 270] width 11 height 5
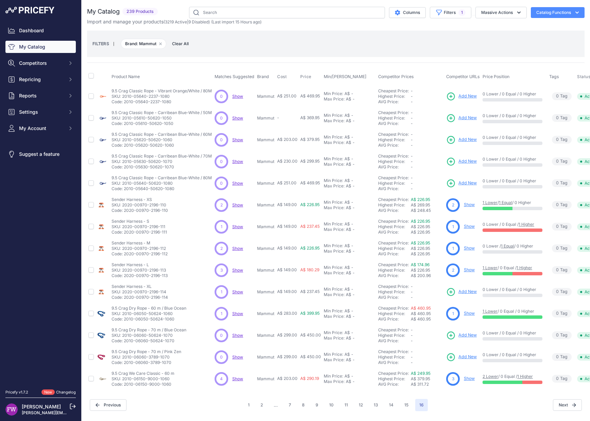
click at [237, 291] on span "Show" at bounding box center [237, 292] width 11 height 5
click at [235, 313] on span "Show" at bounding box center [237, 313] width 11 height 5
click at [235, 380] on span "Show" at bounding box center [237, 379] width 11 height 5
click at [445, 10] on button "Filters 1" at bounding box center [450, 13] width 41 height 12
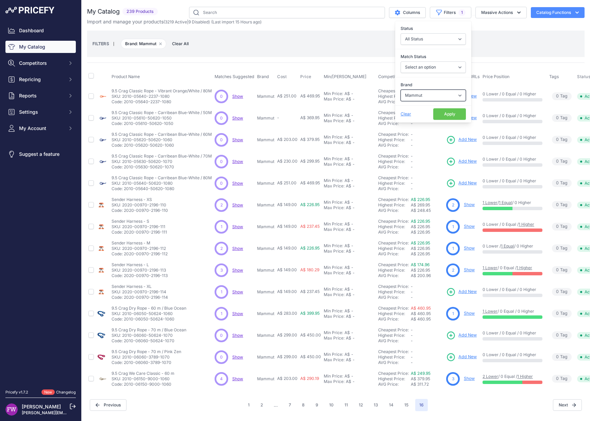
click at [408, 99] on select "Select an option 100% 226ERS Abus Albek Arva Basil BBB Cycling Biolite Black Di…" at bounding box center [432, 96] width 65 height 12
